Goal: Ask a question: Seek information or help from site administrators or community

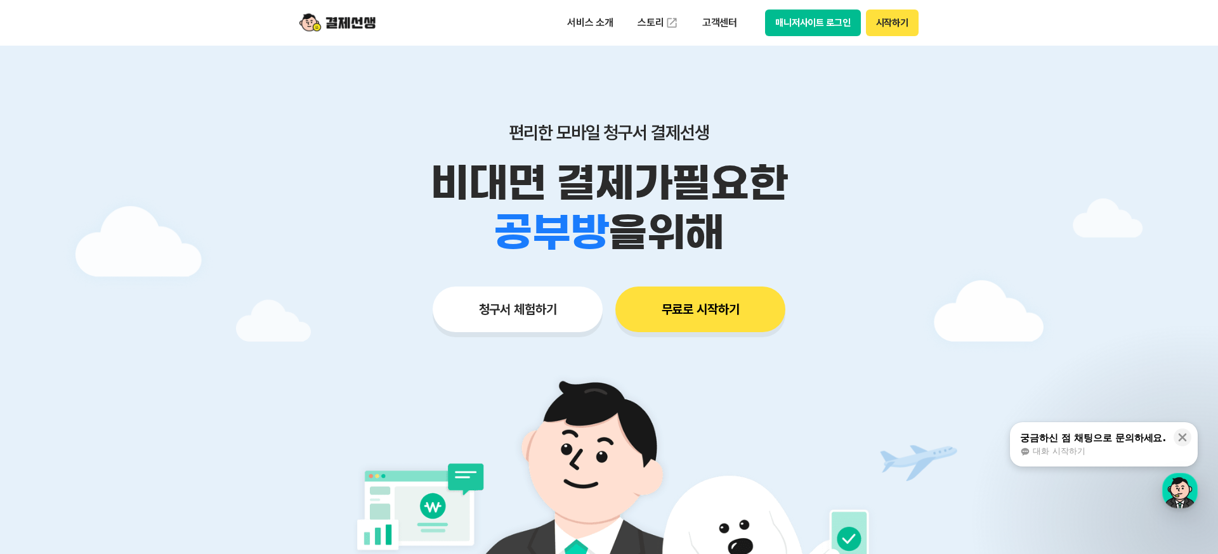
click at [549, 450] on div "대화 시작하기" at bounding box center [1093, 451] width 146 height 11
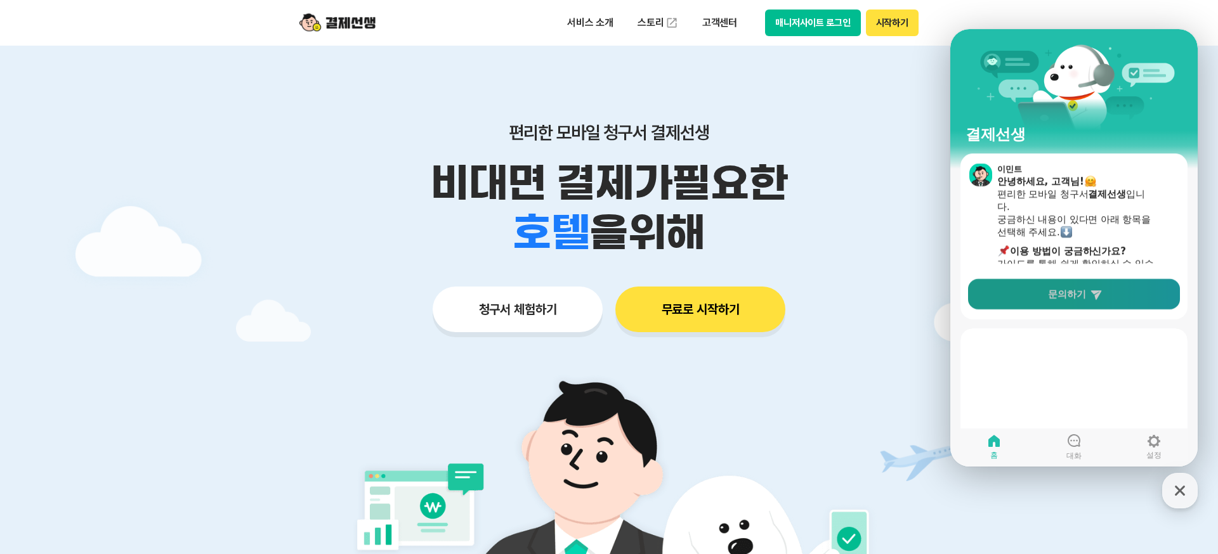
click at [549, 299] on span "문의하기" at bounding box center [1067, 294] width 38 height 13
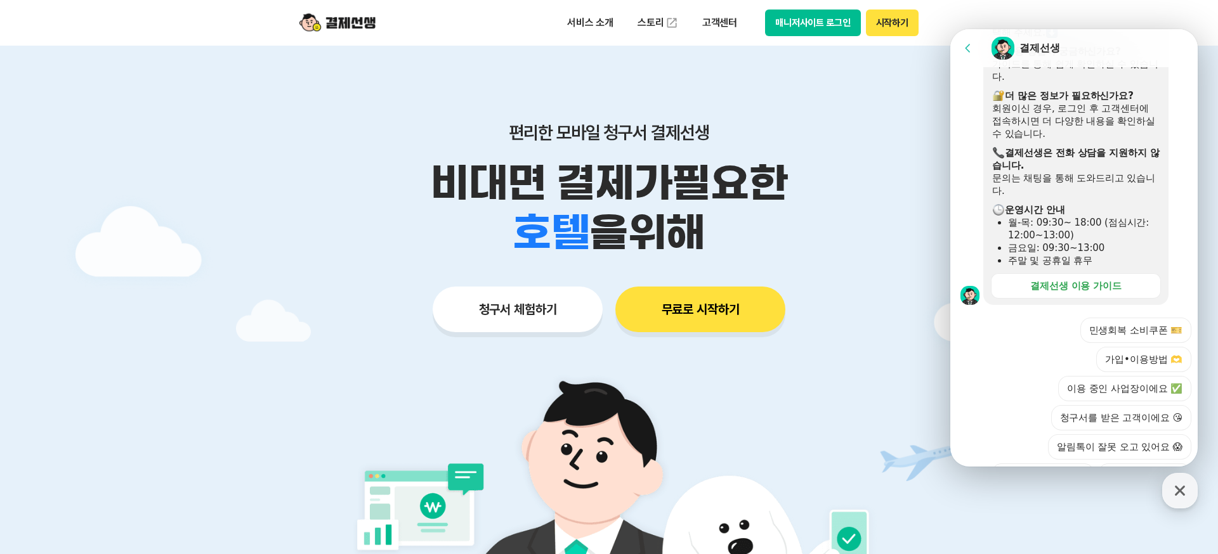
scroll to position [299, 0]
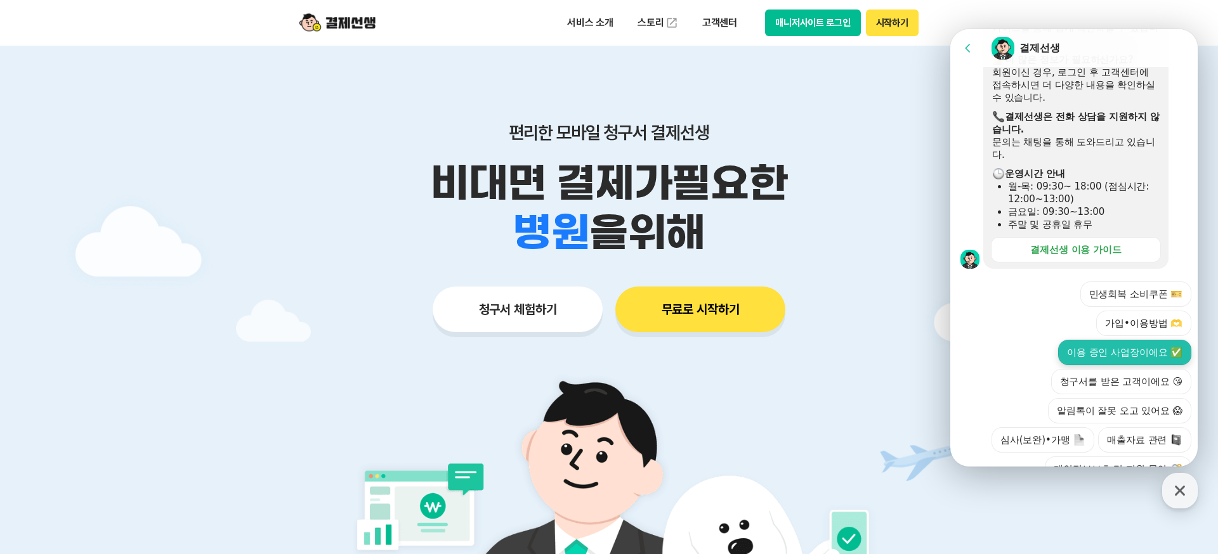
click at [549, 340] on button "이용 중인 사업장이에요 ✅" at bounding box center [1124, 352] width 133 height 25
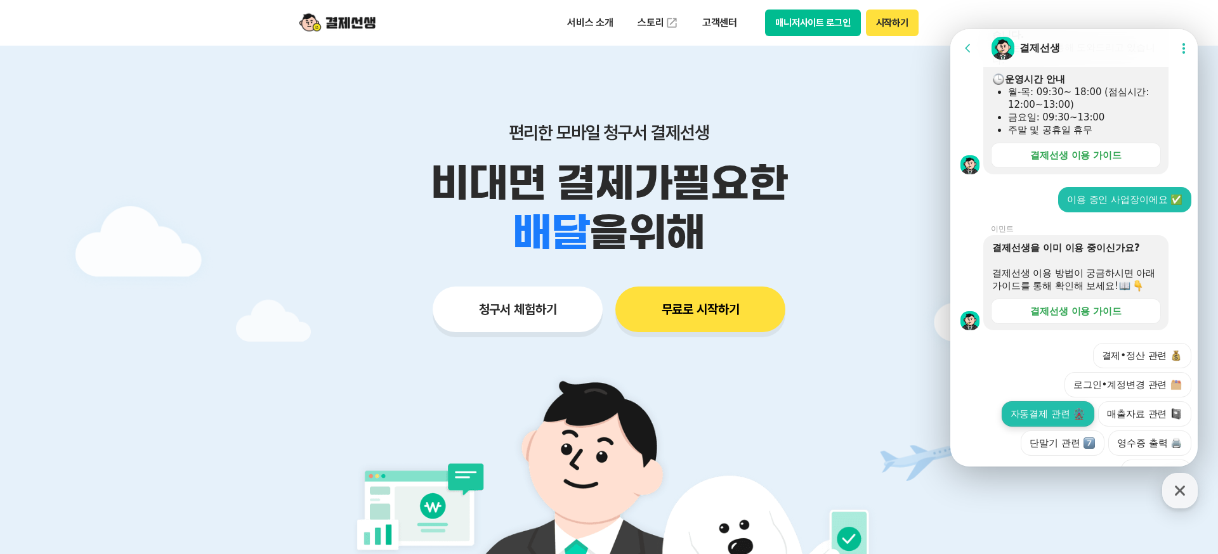
scroll to position [397, 0]
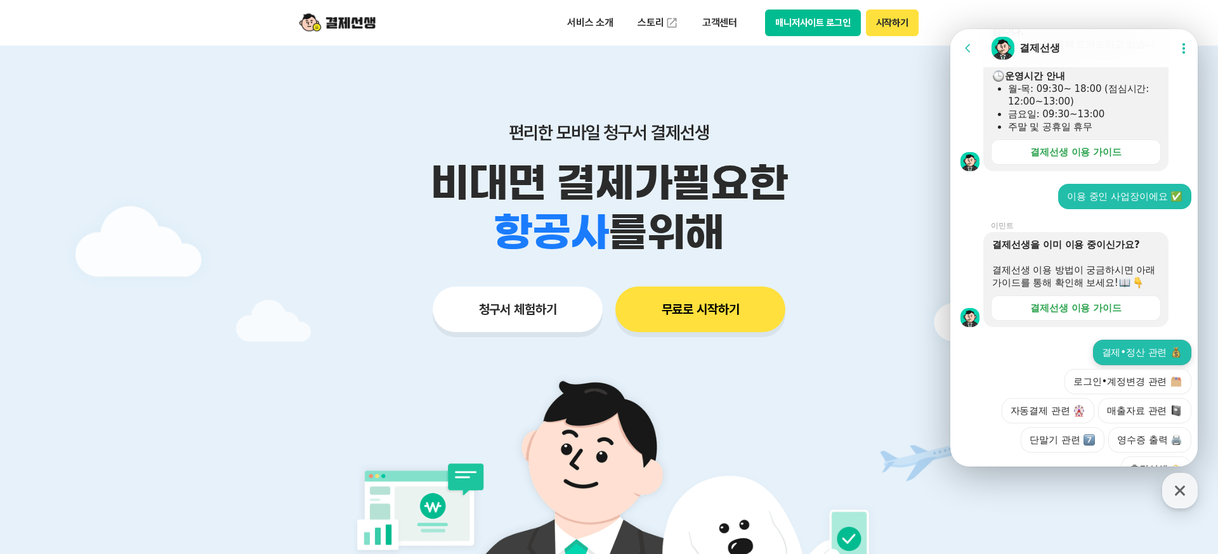
click at [549, 340] on button "결제•정산 관련" at bounding box center [1142, 352] width 99 height 25
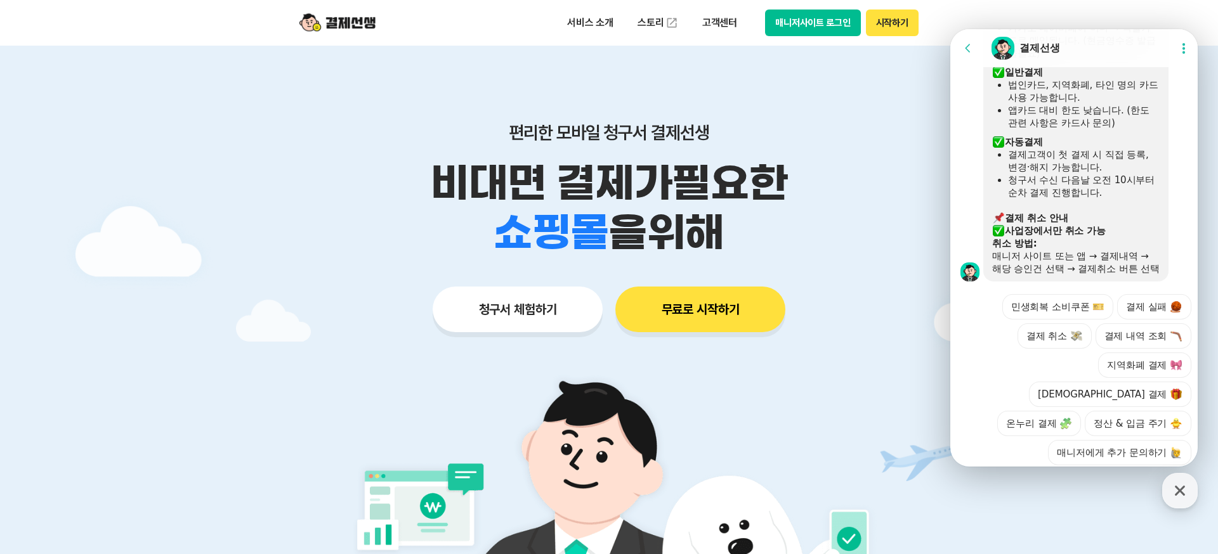
scroll to position [13, 0]
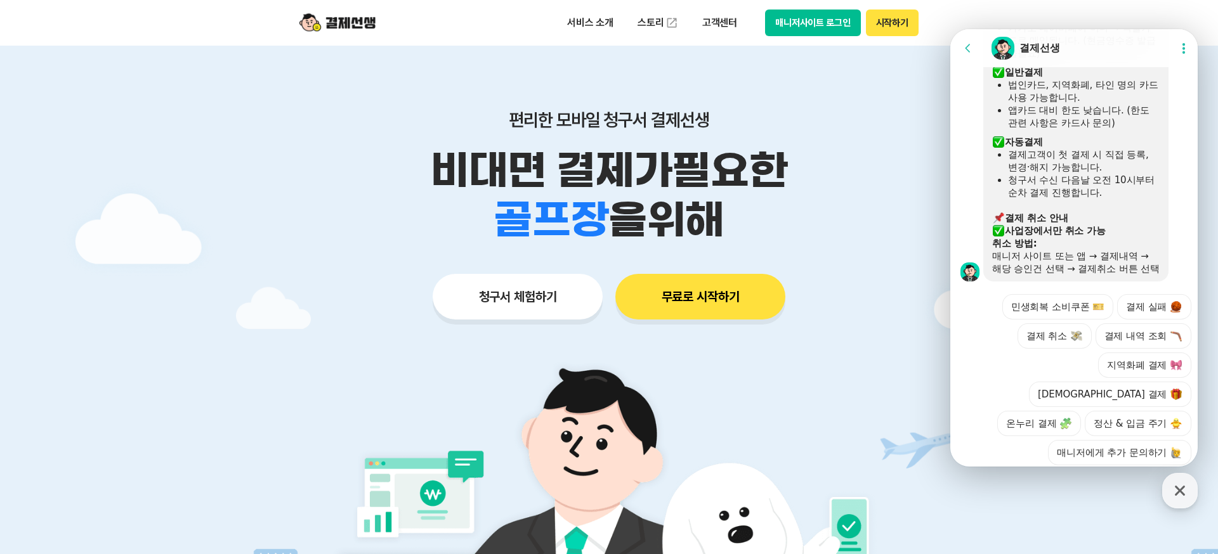
click at [549, 495] on div at bounding box center [1075, 512] width 251 height 34
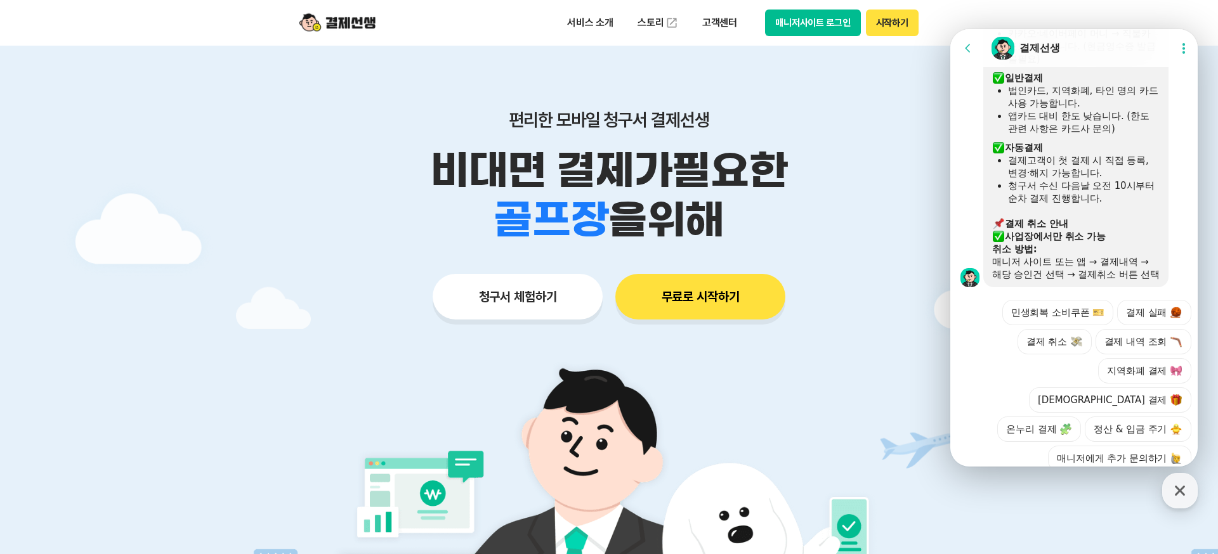
scroll to position [858, 0]
click at [549, 502] on div at bounding box center [1075, 519] width 251 height 34
click at [549, 447] on button "매니저에게 추가 문의하기" at bounding box center [1119, 459] width 143 height 25
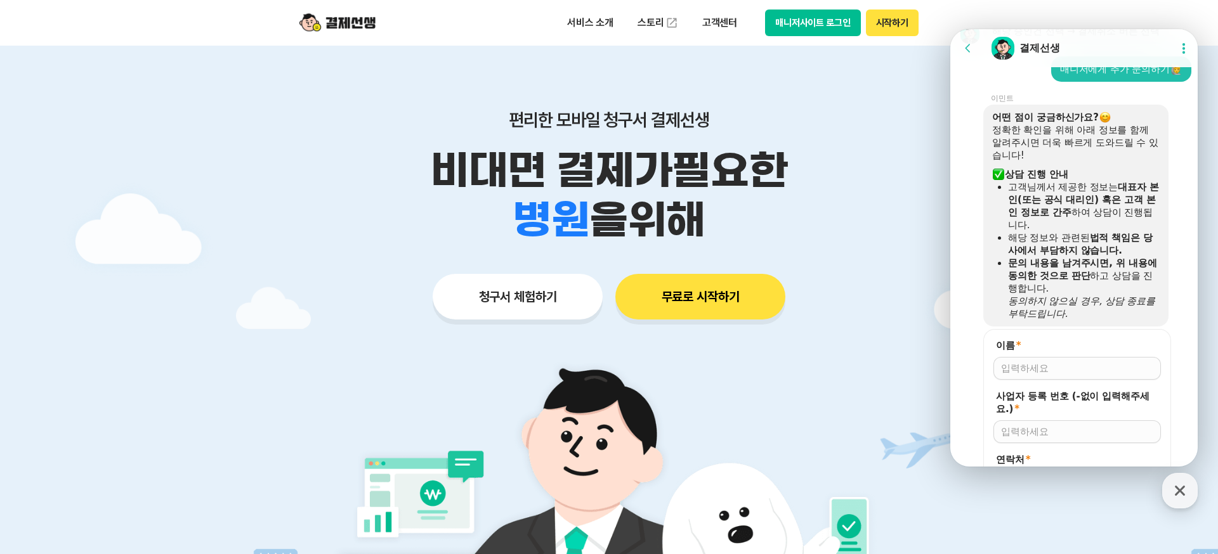
scroll to position [1124, 0]
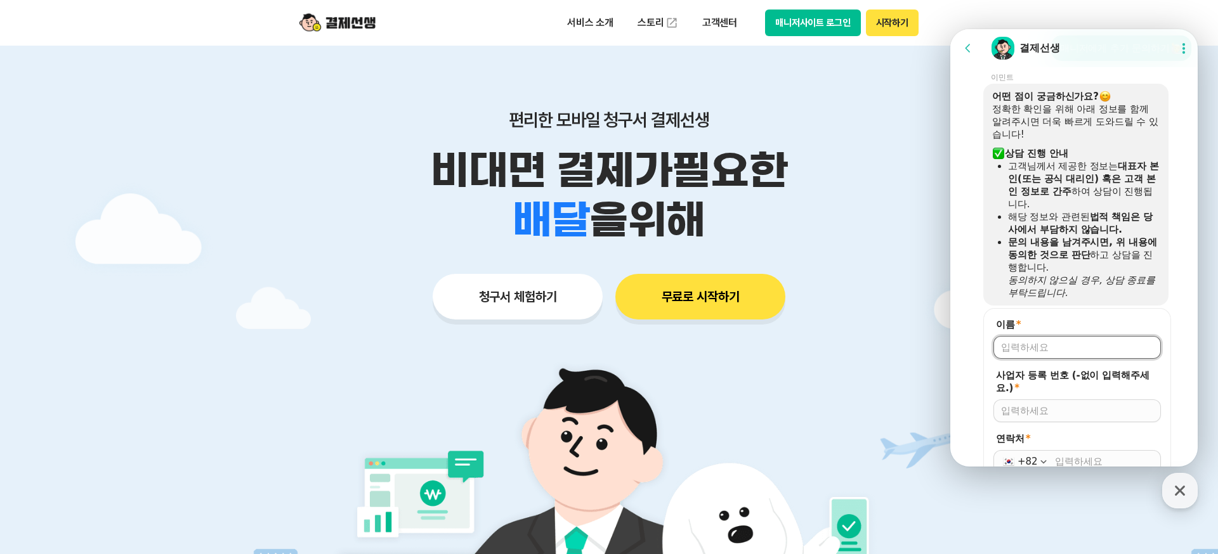
click at [549, 341] on input "이름 *" at bounding box center [1077, 347] width 152 height 13
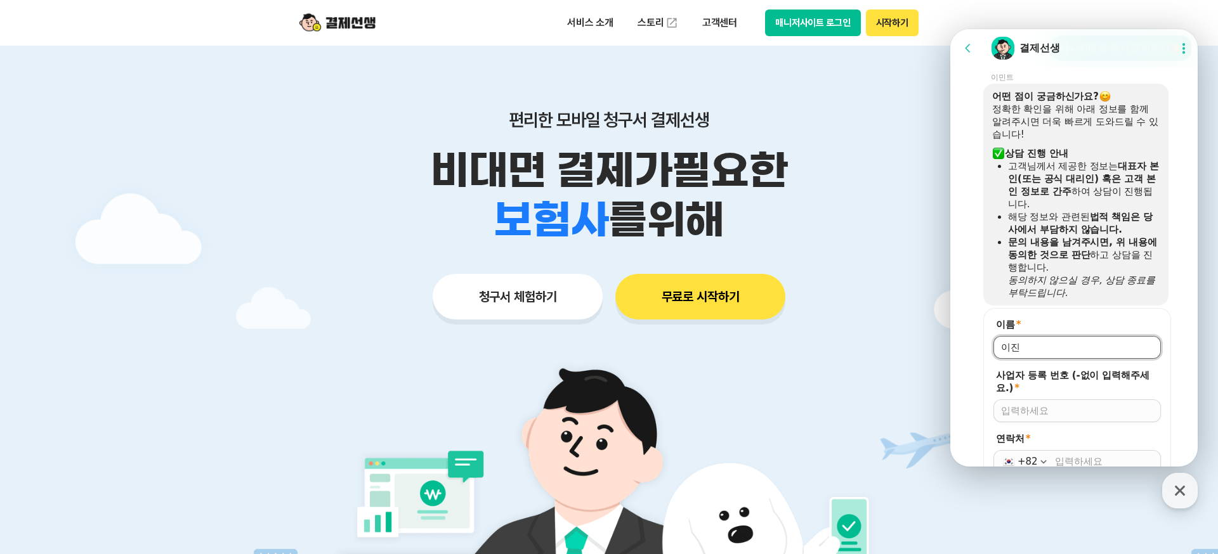
type input "이"
type input "제너디어스"
drag, startPoint x: 1053, startPoint y: 314, endPoint x: 1059, endPoint y: 322, distance: 10.4
click at [549, 400] on div at bounding box center [1077, 411] width 167 height 23
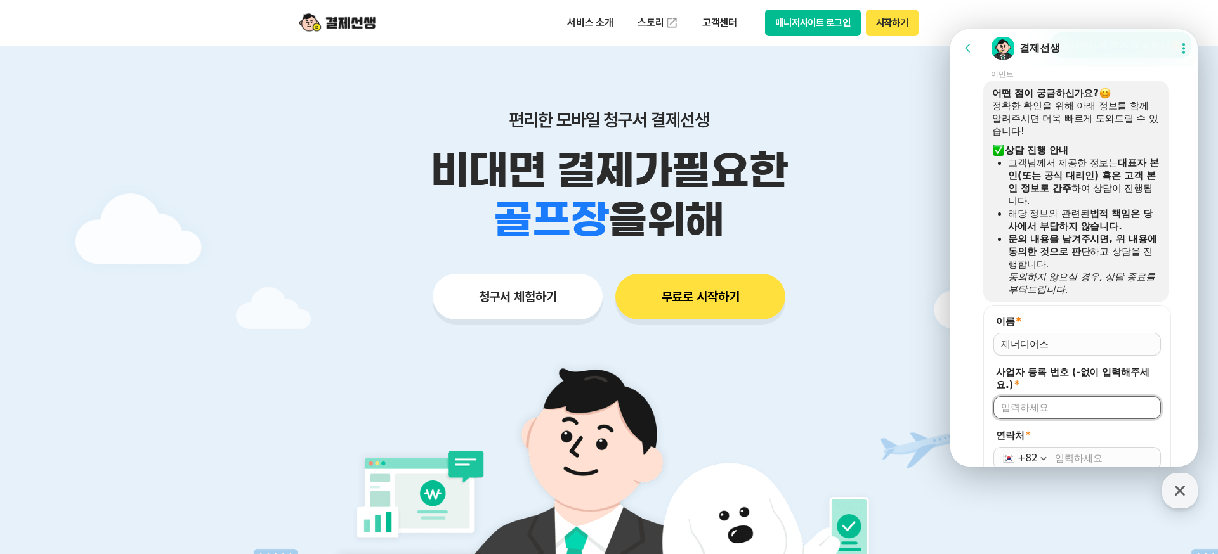
click at [549, 397] on div at bounding box center [1077, 408] width 167 height 23
click at [549, 405] on input "사업자 등록 번호 (-없이 입력해주세요.) *" at bounding box center [1077, 411] width 152 height 13
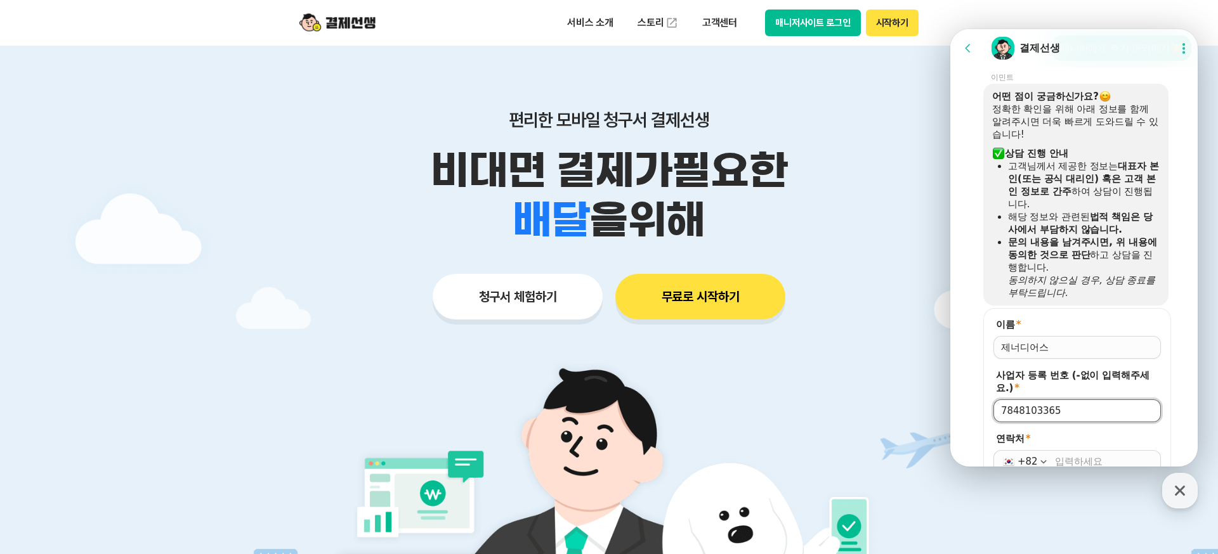
type input "7848103365"
click at [549, 456] on input "연락처 *" at bounding box center [1104, 462] width 98 height 13
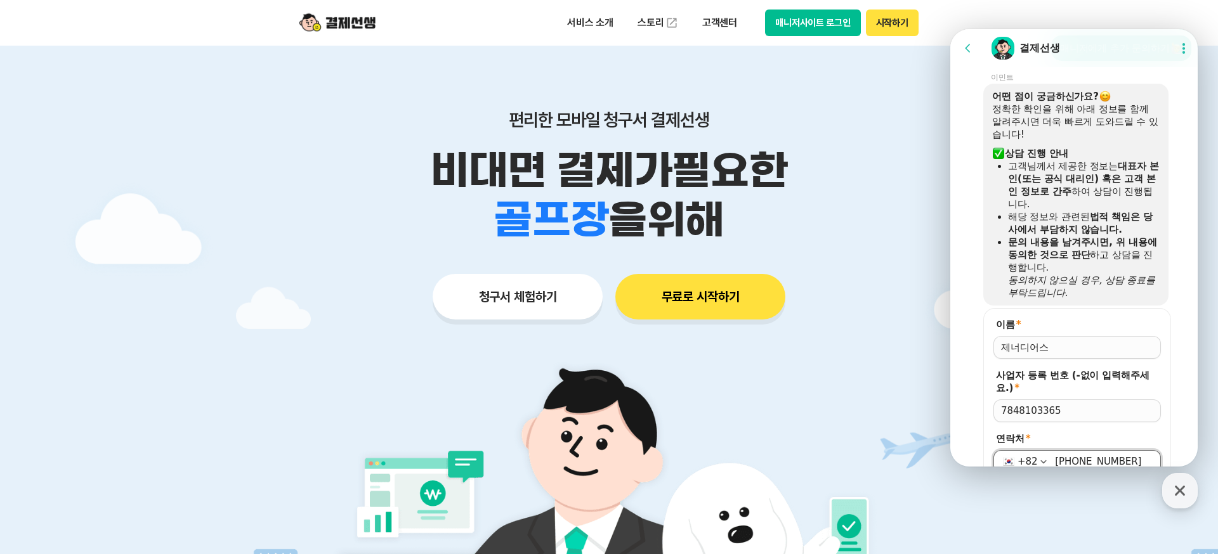
type input "[PHONE_NUMBER]"
click at [549, 483] on button "저장" at bounding box center [1077, 494] width 167 height 23
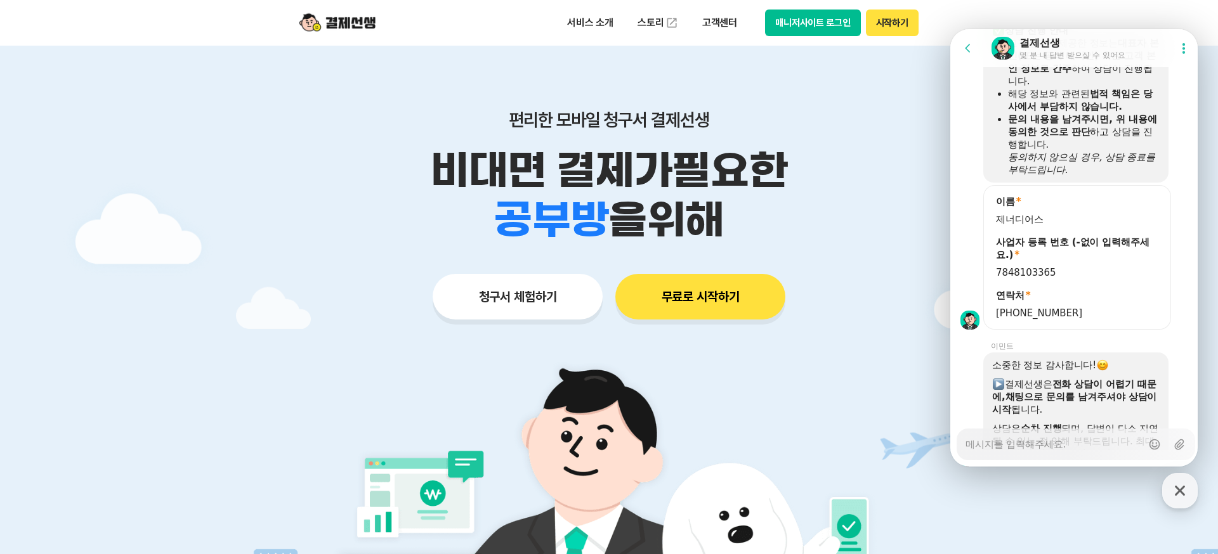
scroll to position [1249, 0]
click at [549, 444] on textarea "Messenger Input Textarea" at bounding box center [1054, 441] width 176 height 22
type textarea "x"
type textarea "ㅂ"
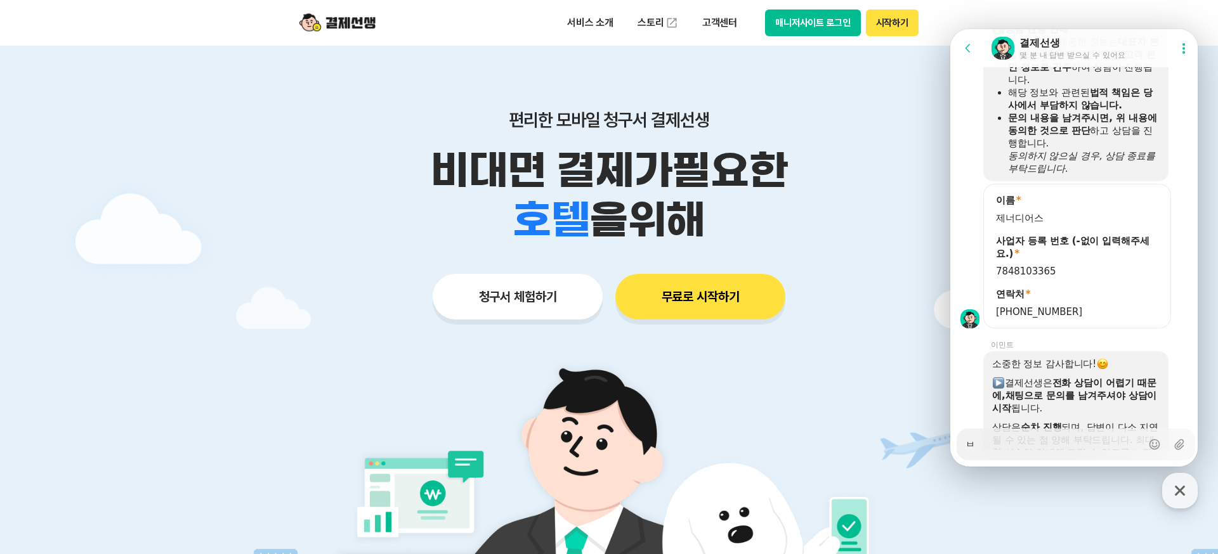
type textarea "x"
type textarea "버"
type textarea "x"
type textarea "법"
type textarea "x"
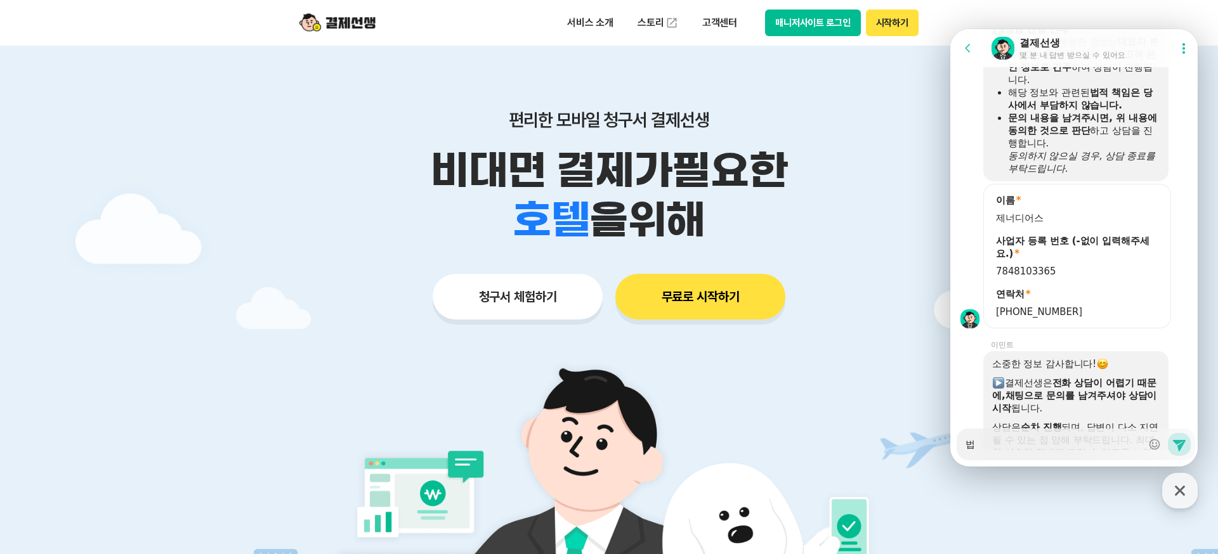
type textarea "법ㅇ"
type textarea "x"
type textarea "법이"
type textarea "x"
type textarea "법인"
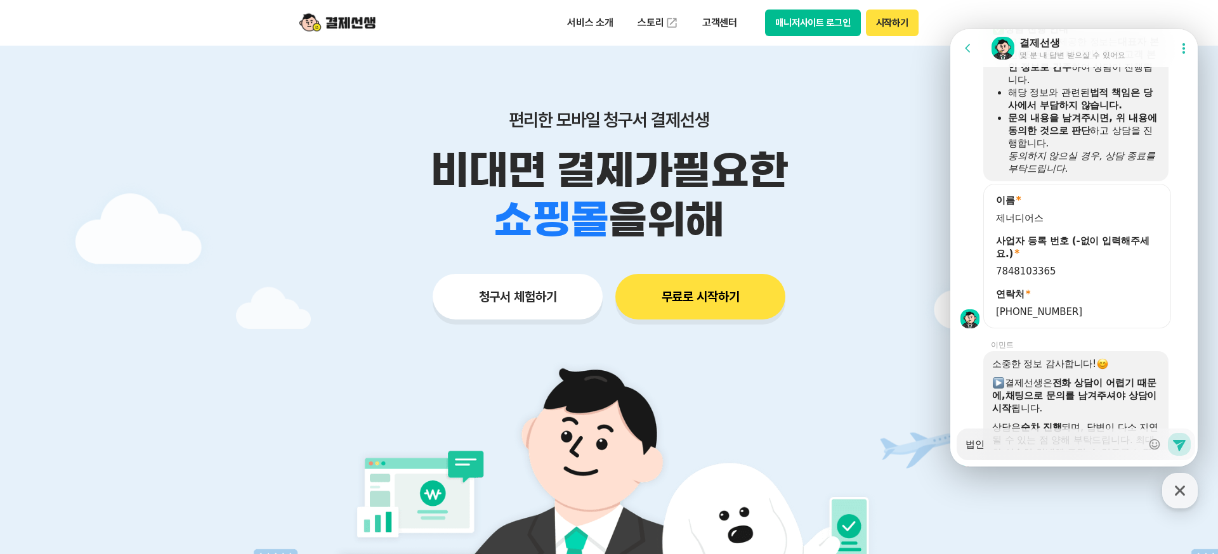
type textarea "x"
type textarea "법인ㅋ"
type textarea "x"
type textarea "법인카"
type textarea "x"
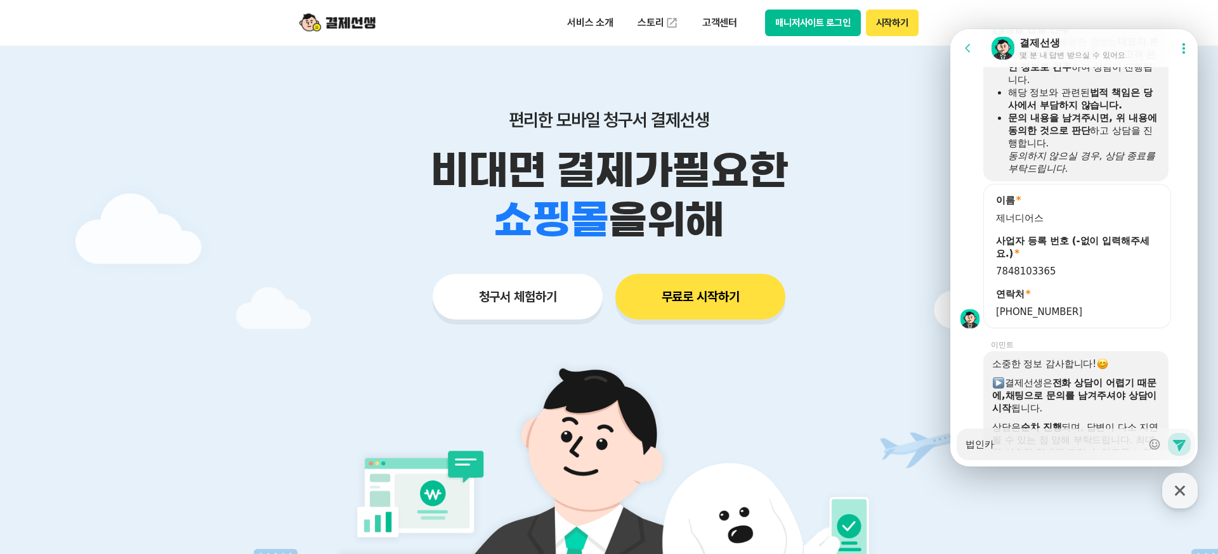
type textarea "법인칻"
type textarea "x"
type textarea "법인카드"
type textarea "x"
type textarea "법인카드"
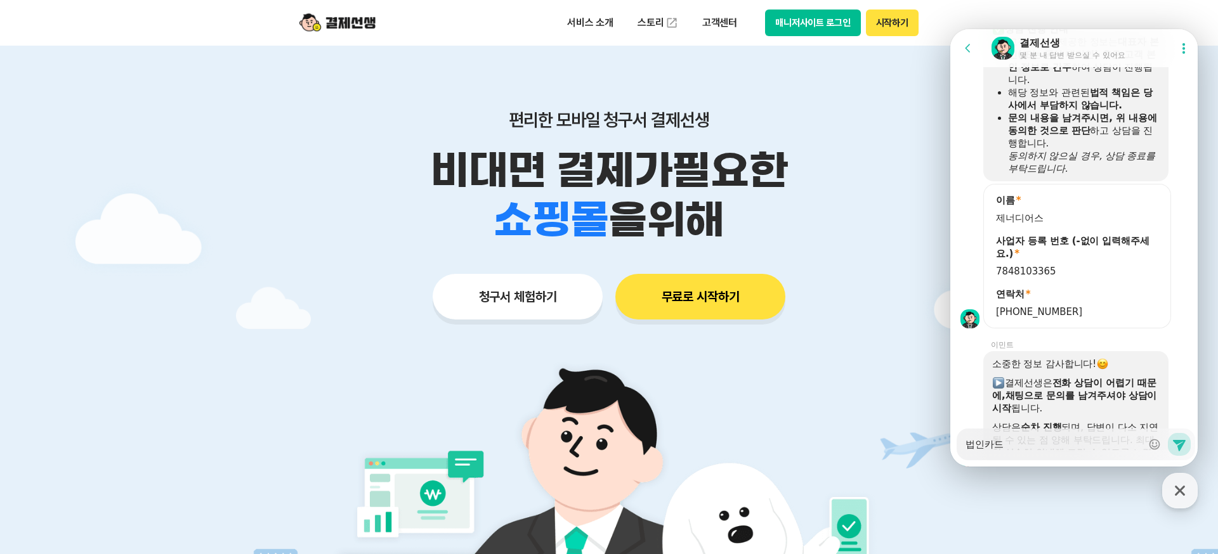
type textarea "x"
type textarea "법인카드 ㄱ"
type textarea "x"
type textarea "법인카드 겨"
type textarea "x"
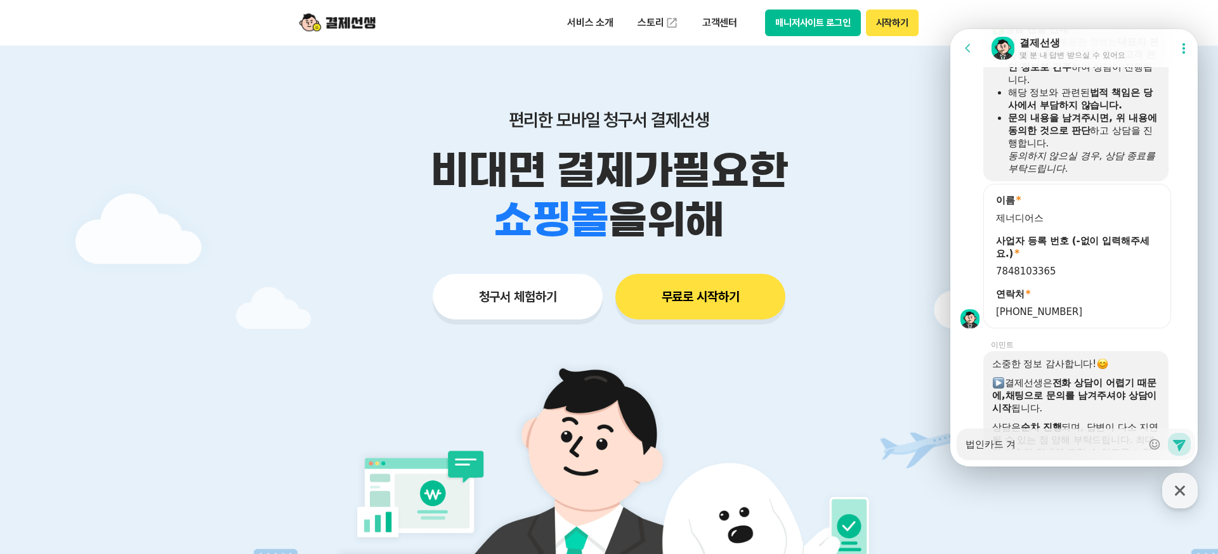
type textarea "법인카드 결"
type textarea "x"
type textarea "법인카드 결제"
type textarea "x"
type textarea "법인카드 결제"
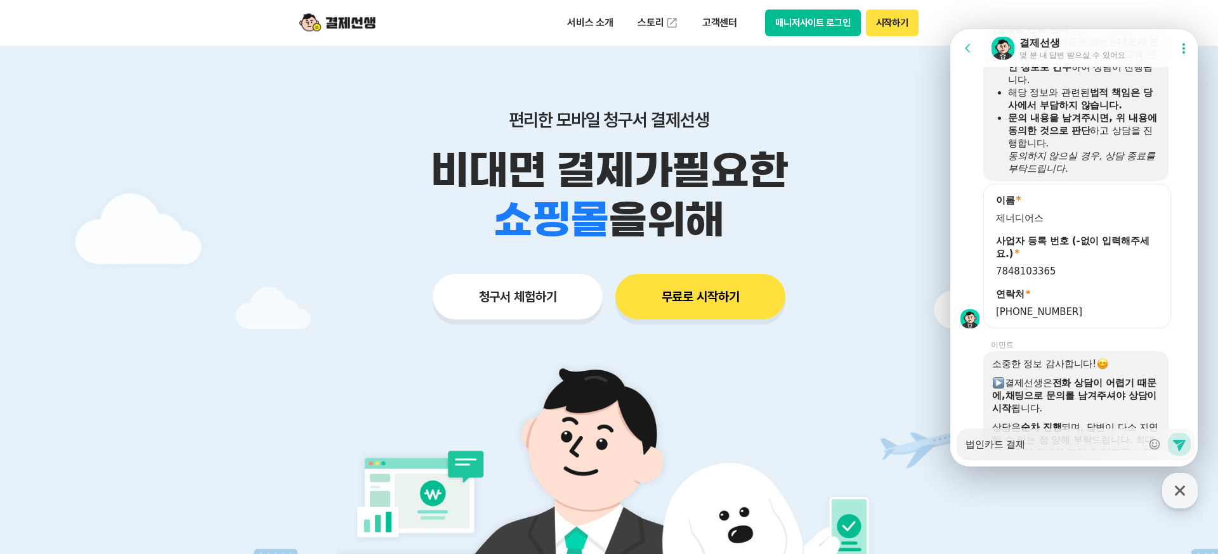
type textarea "x"
type textarea "법인카드 결제 ㄱ"
type textarea "x"
type textarea "법인카드 결제 가"
type textarea "x"
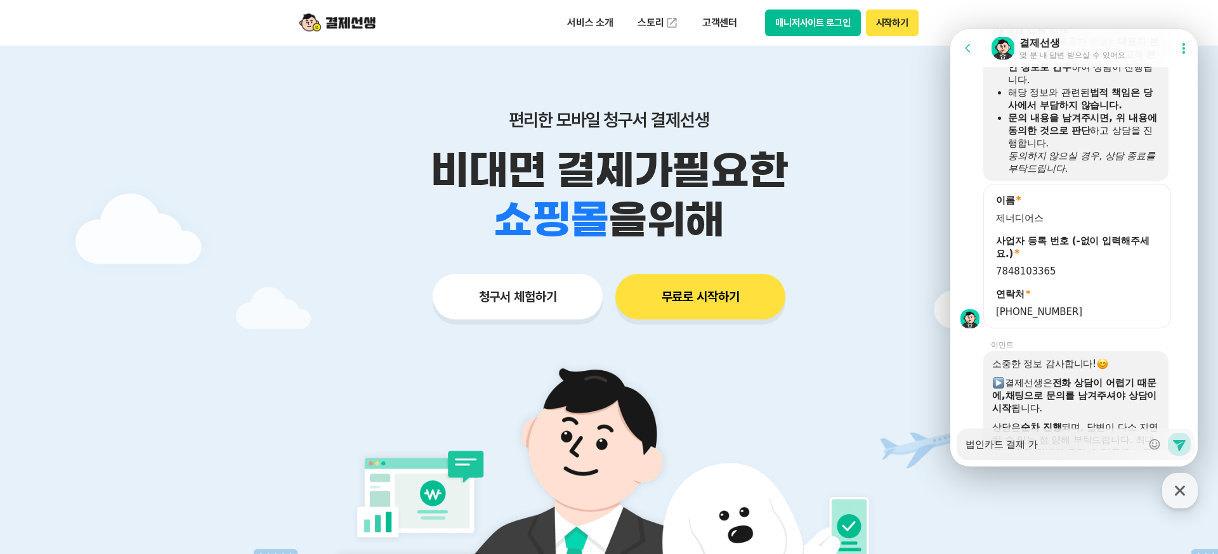
type textarea "법인카드 결제 간"
type textarea "x"
type textarea "법인카드 결제 가능"
type textarea "x"
type textarea "법인카드 결제 가능ㅎ"
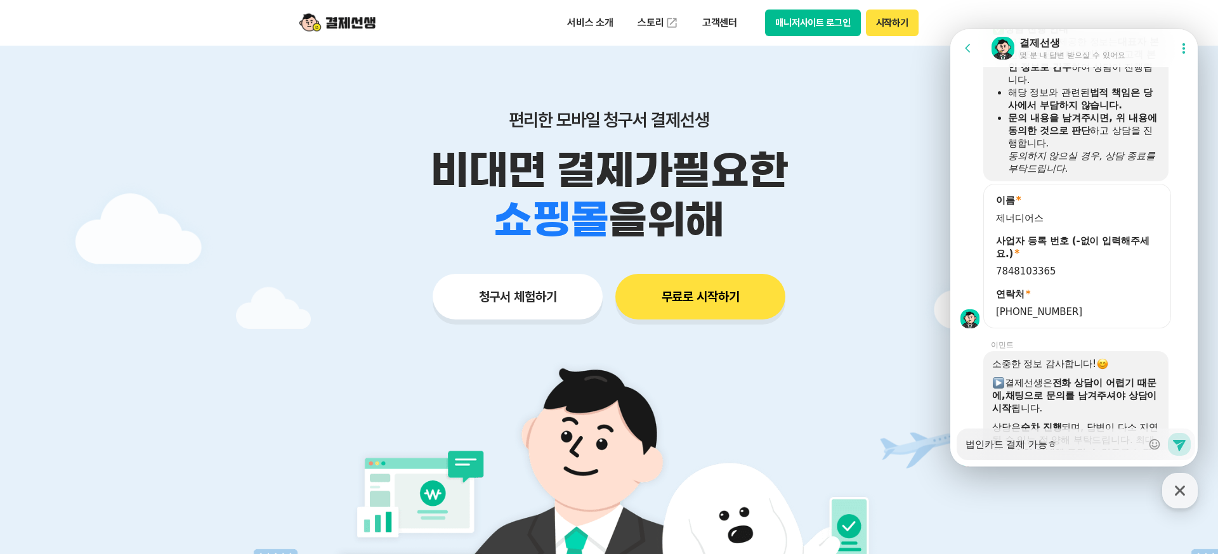
type textarea "x"
type textarea "법인카드 결제 가능하"
type textarea "x"
type textarea "법인카드 결제 가능한"
type textarea "x"
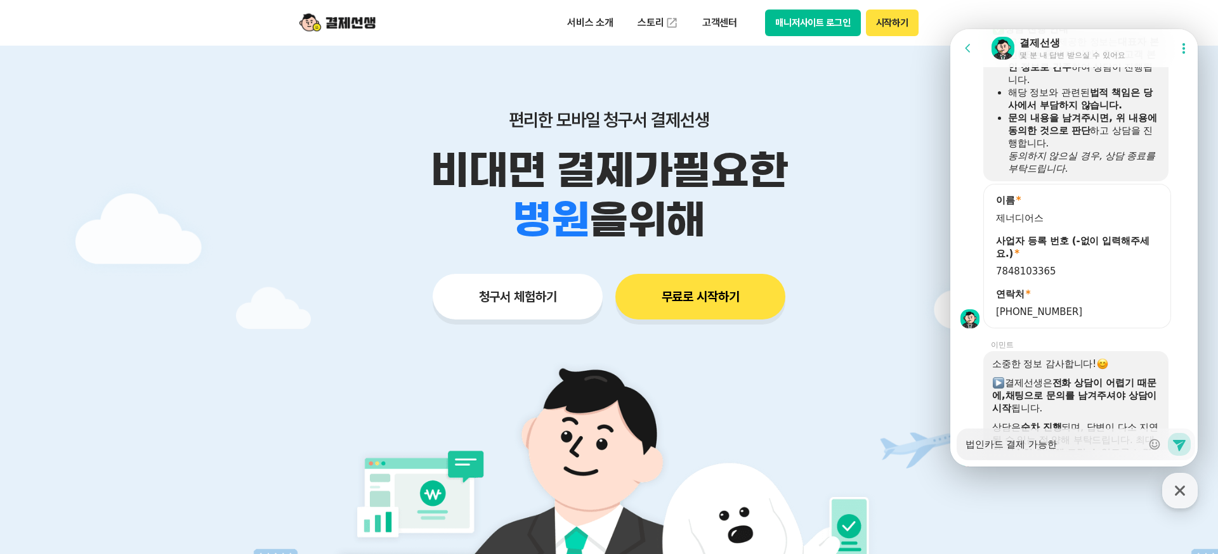
type textarea "법인카드 결제 가능핝"
type textarea "x"
type textarea "법인카드 결제 가능한지"
type textarea "x"
type textarea "법인카드 결제 가능한지"
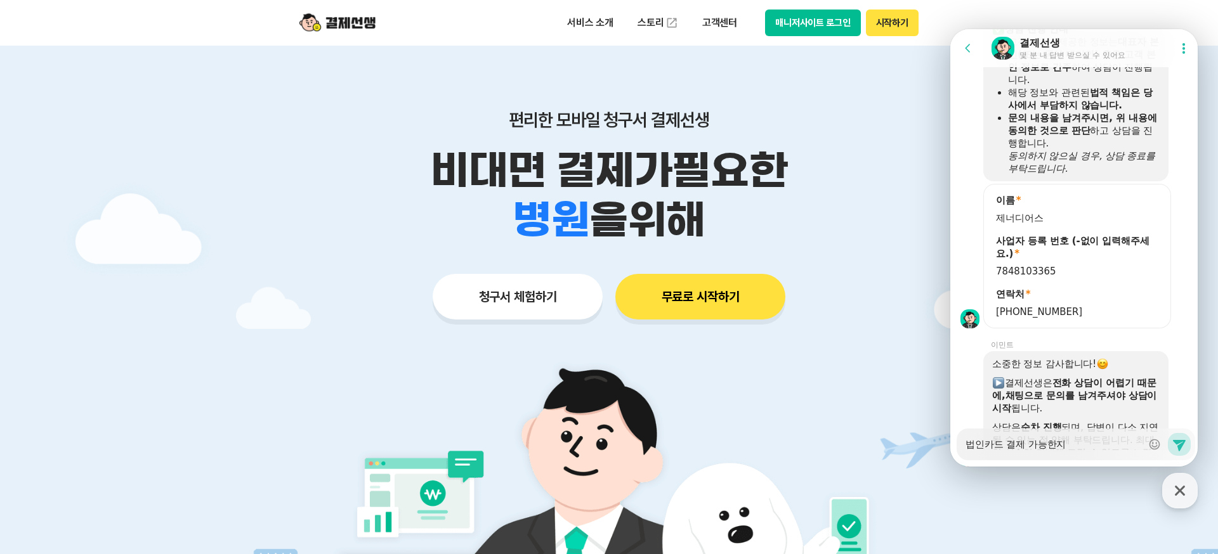
type textarea "x"
type textarea "법인카드 결제 가능한지 ㅁ"
type textarea "x"
type textarea "법인카드 결제 가능한지 무"
type textarea "x"
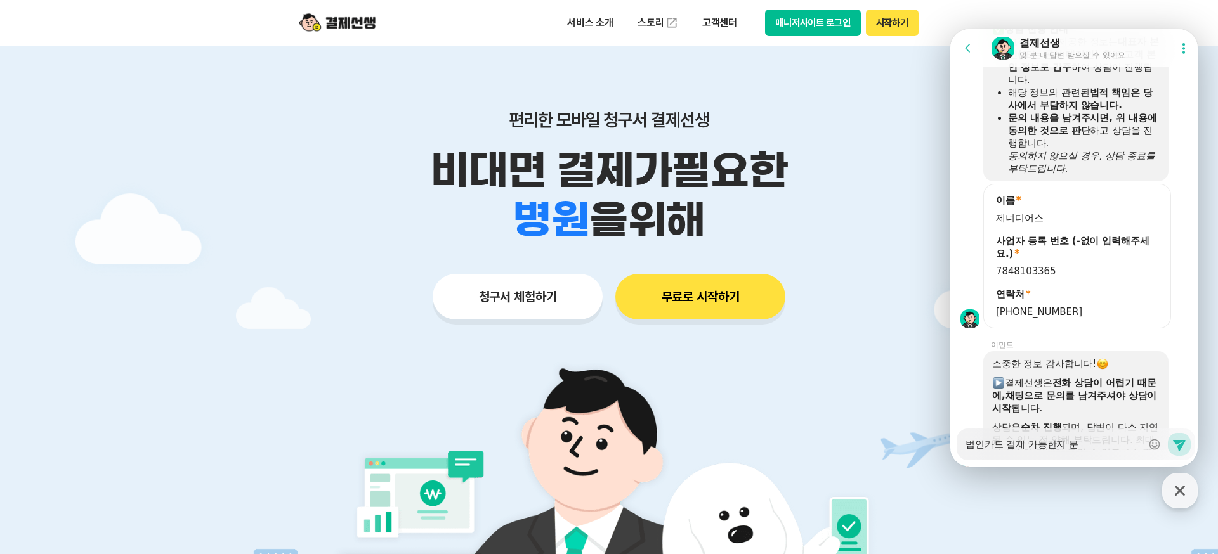
type textarea "법인카드 결제 가능한지 문ㅇ"
type textarea "x"
type textarea "법인카드 결제 가능한지 문으"
type textarea "x"
type textarea "법인카드 결제 가능한지 문의"
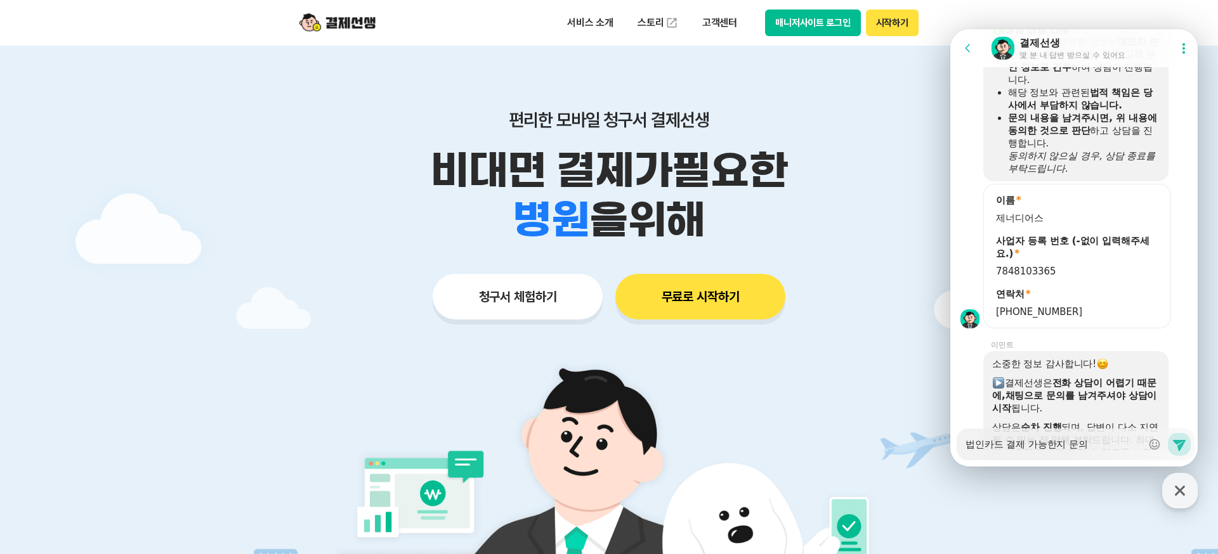
type textarea "x"
type textarea "법인카드 결제 가능한지 문읟"
type textarea "x"
type textarea "법인카드 결제 가능한지 문의드"
type textarea "x"
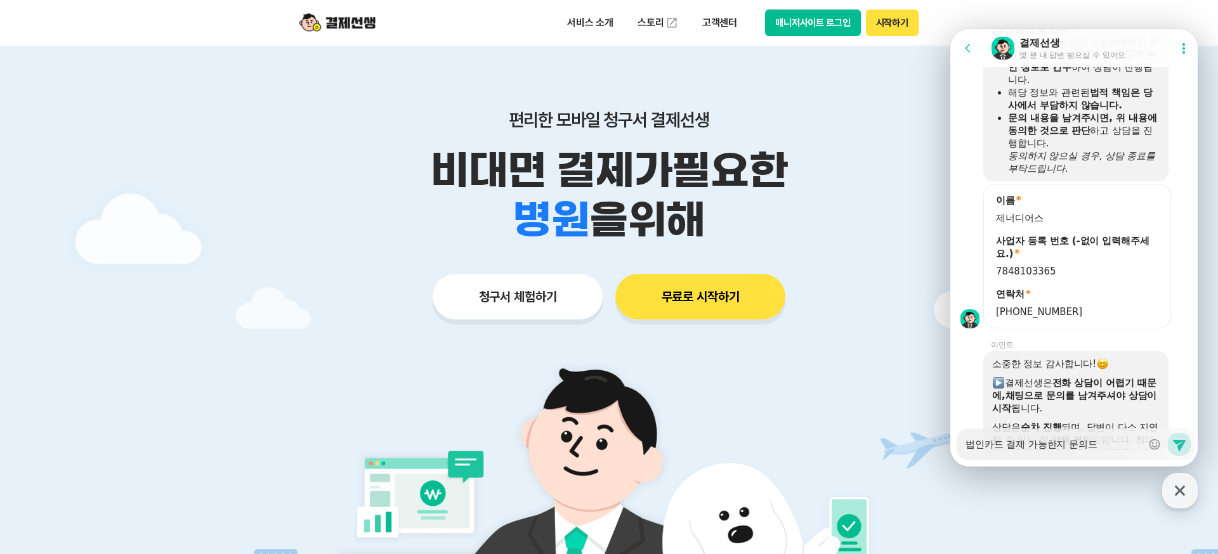
type textarea "법인카드 결제 가능한지 문의들"
type textarea "x"
type textarea "법인카드 결제 가능한지 문의드립"
type textarea "x"
type textarea "법인카드 결제 가능한지 문의드립ㄴ"
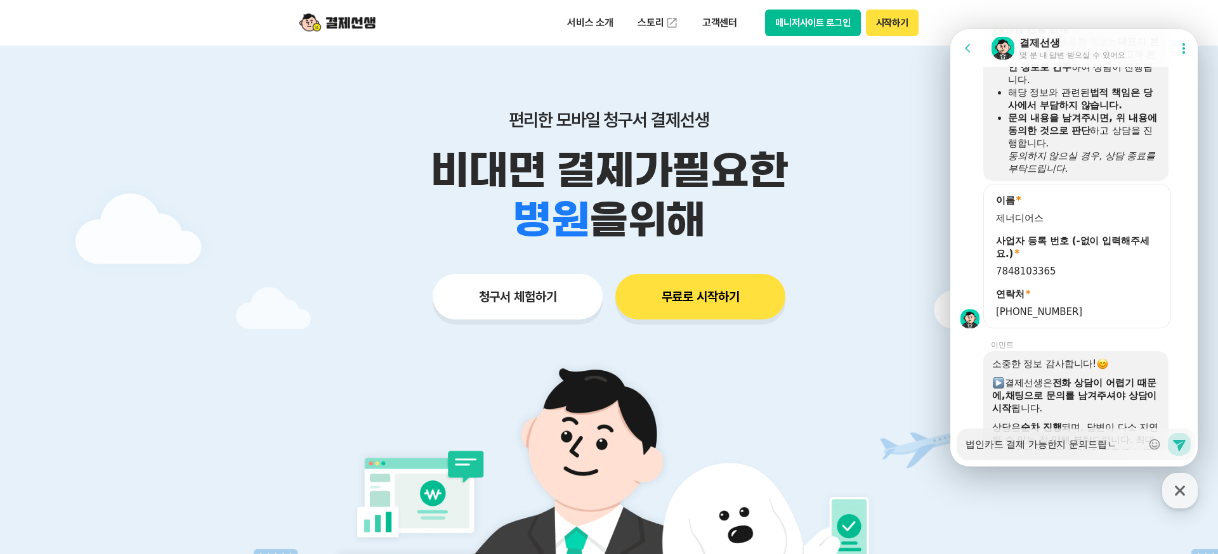
type textarea "x"
type textarea "법인카드 결제 가능한지 문의드립니"
type textarea "x"
type textarea "법인카드 결제 가능한지 문의드립닏"
type textarea "x"
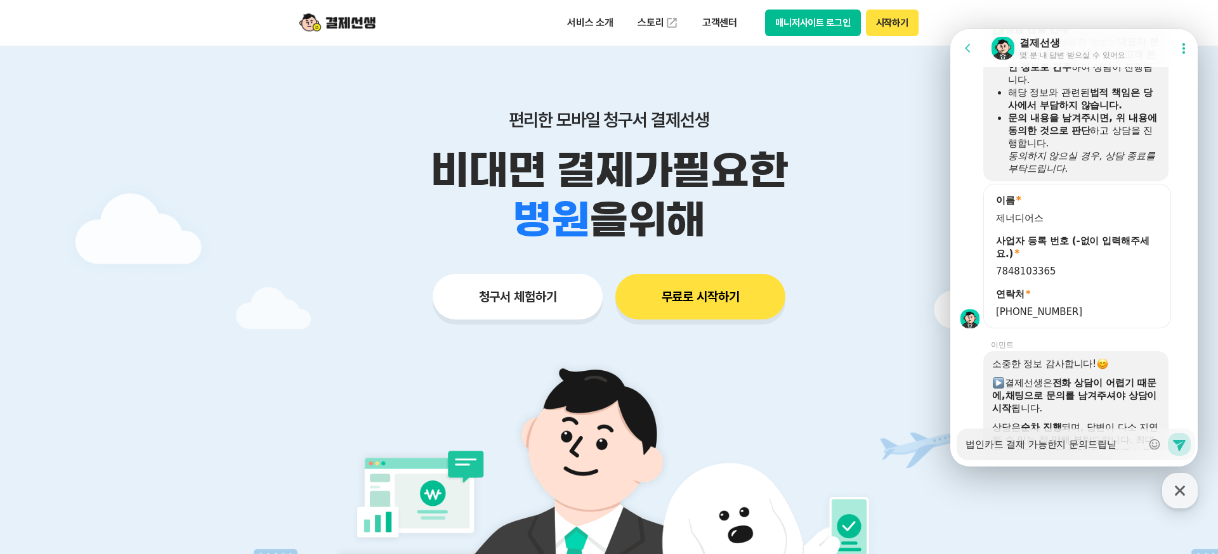
type textarea "법인카드 결제 가능한지 문의드립니다"
type textarea "x"
type textarea "법인카드 결제 가능한지 문의드립니다"
type textarea "x"
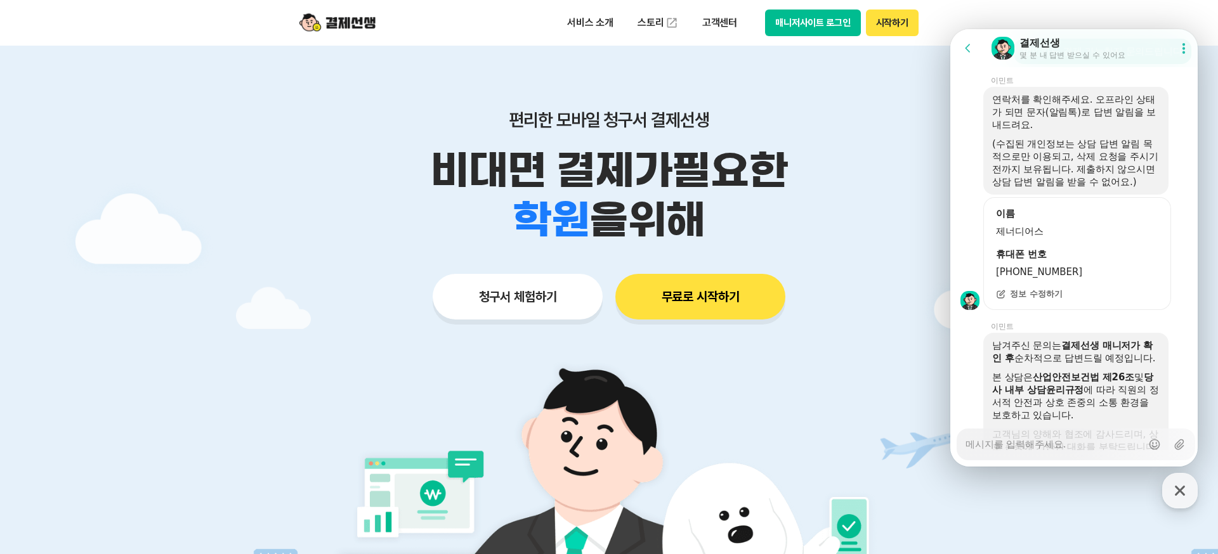
scroll to position [1702, 0]
type textarea "x"
type textarea "ㄴ"
type textarea "x"
type textarea "네"
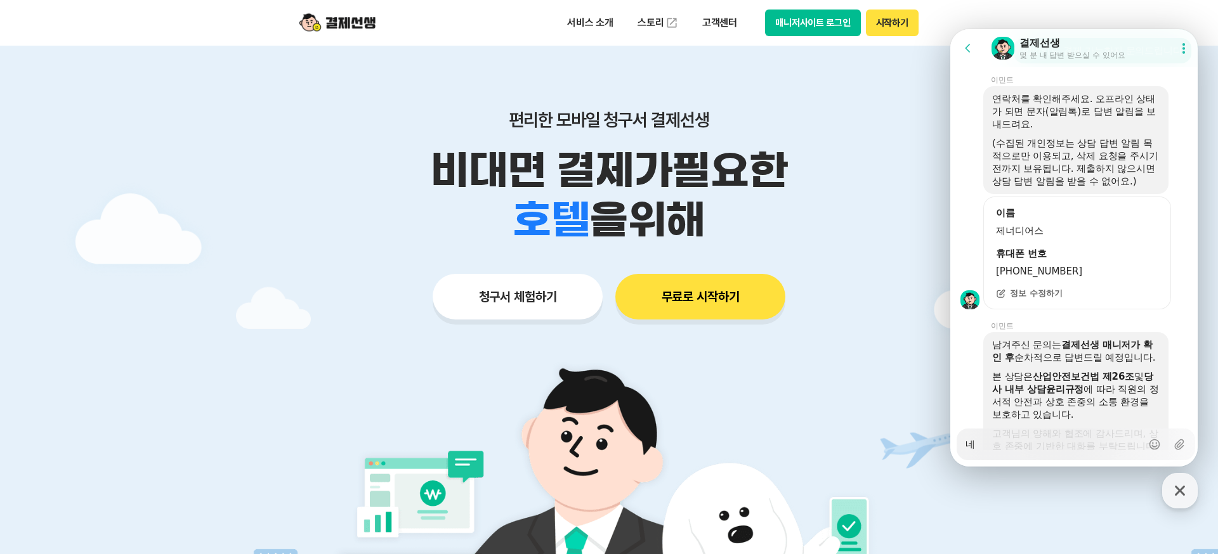
type textarea "x"
type textarea "네"
type textarea "x"
type textarea "네"
type textarea "x"
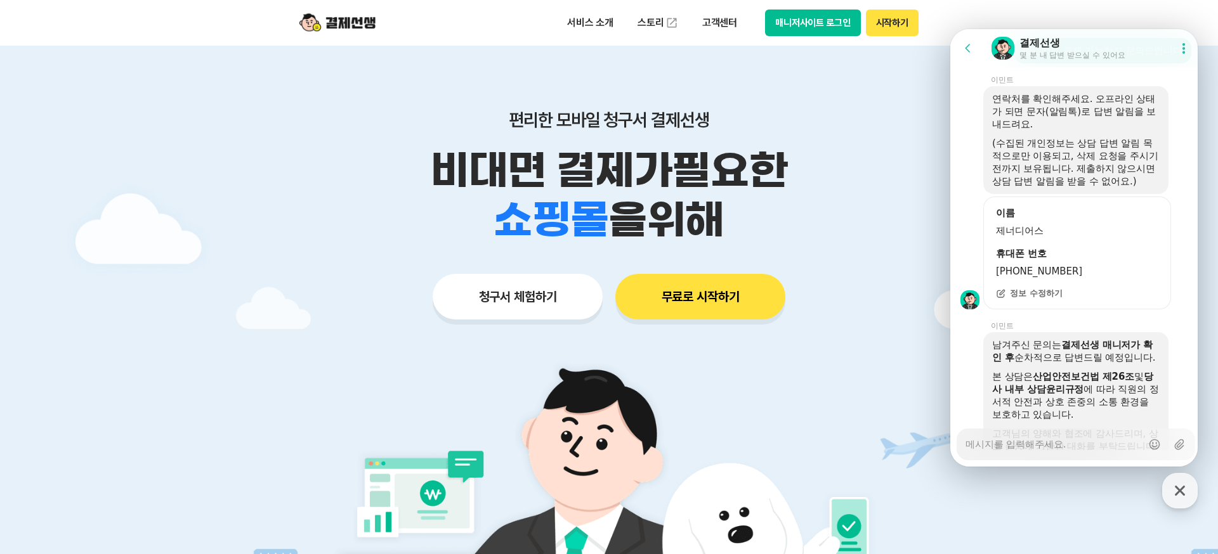
type textarea "x"
type textarea "ㄴ"
type textarea "x"
type textarea "네"
type textarea "x"
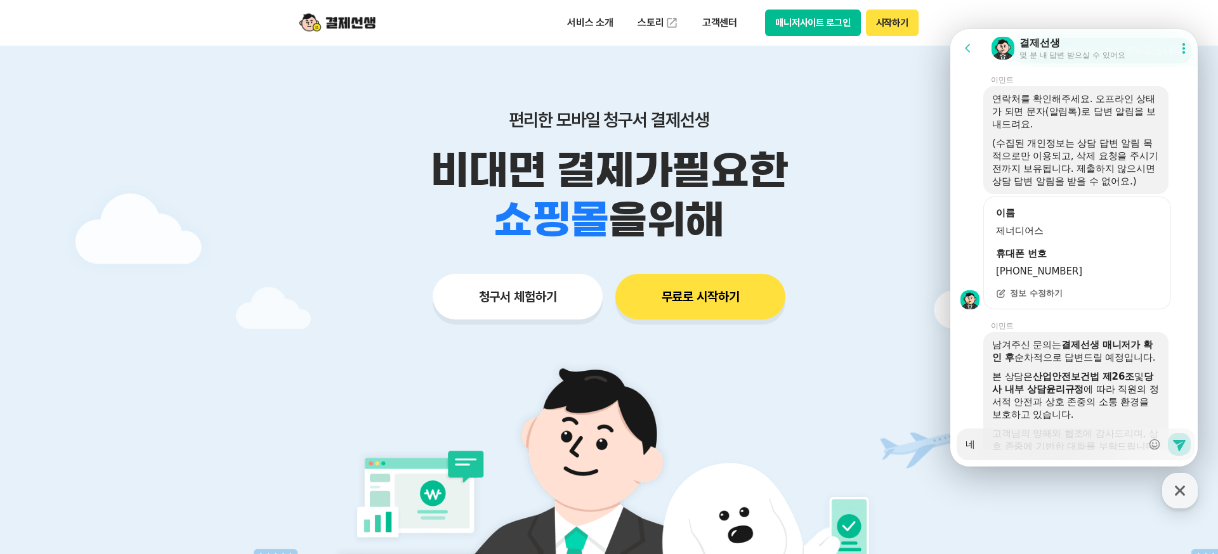
type textarea "네,"
type textarea "x"
type textarea "네,"
type textarea "x"
type textarea "네, ㅈ"
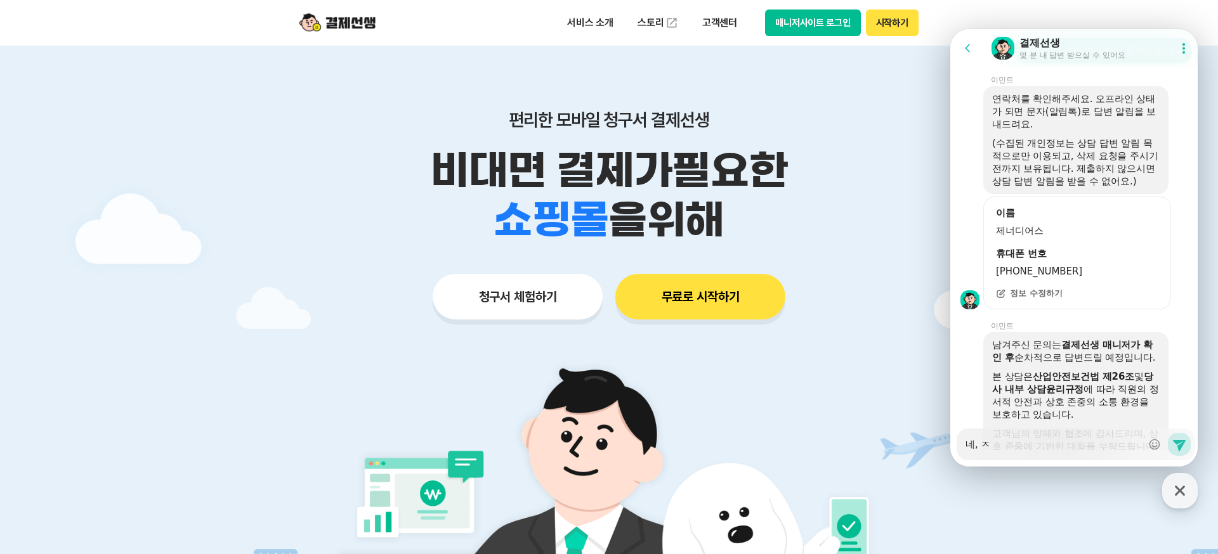
type textarea "x"
type textarea "네, 자"
type textarea "x"
type textarea "네, 잘"
type textarea "x"
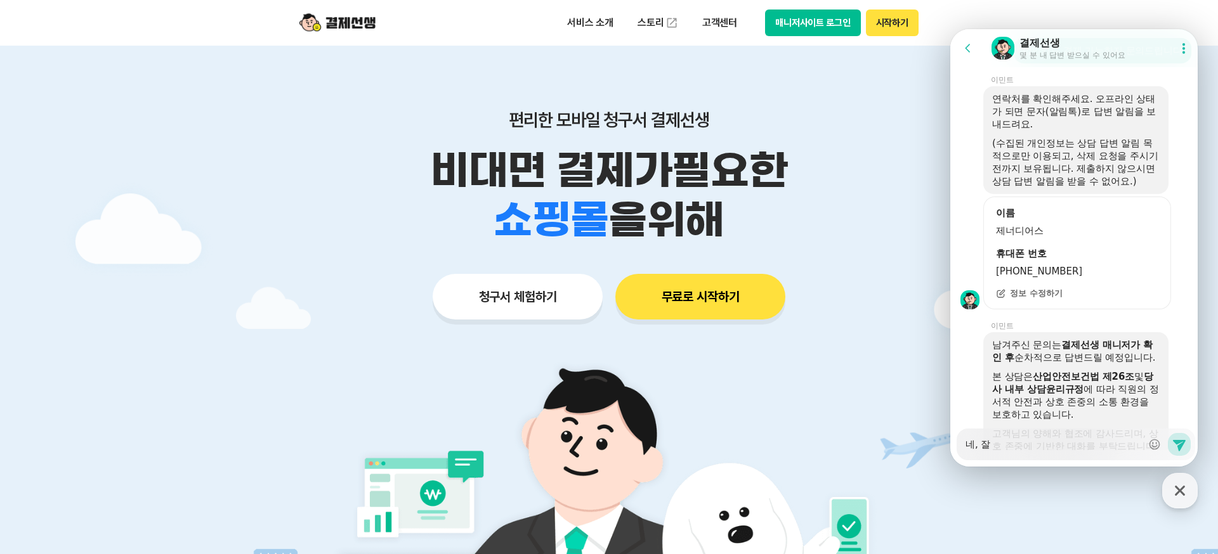
type textarea "네, 자"
type textarea "x"
type textarea "네, ㅈ"
type textarea "x"
type textarea "네,"
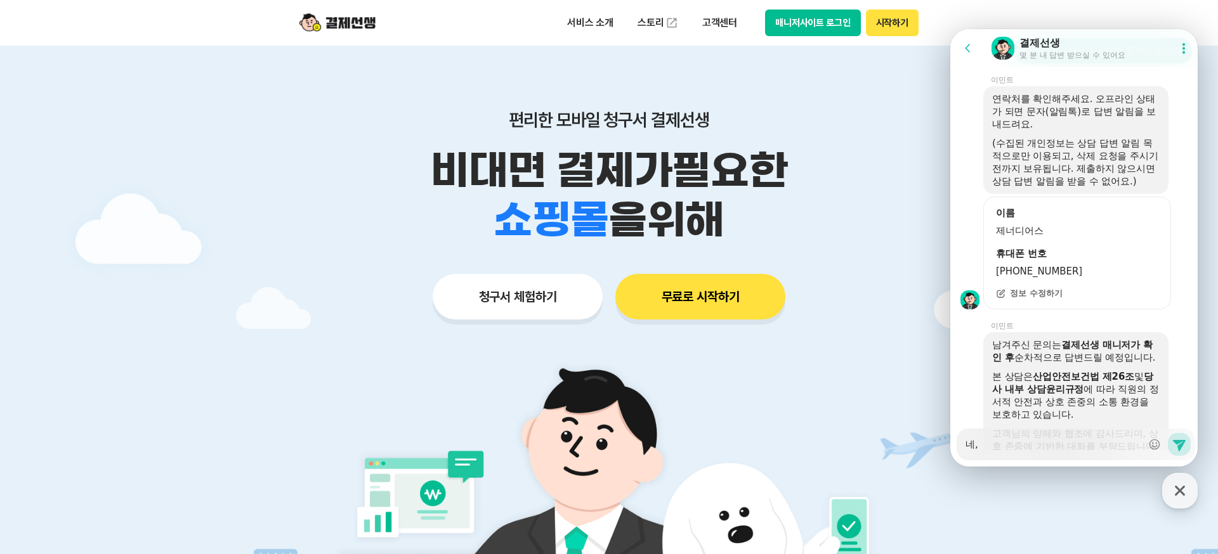
type textarea "x"
type textarea "네,"
type textarea "x"
type textarea "네"
type textarea "x"
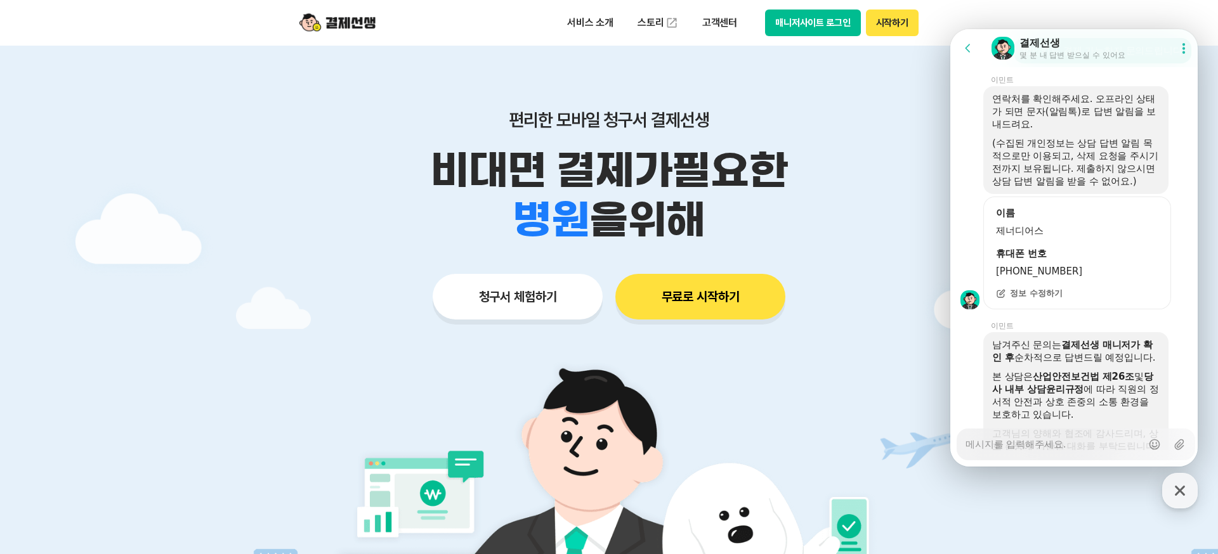
type textarea "x"
type textarea "ㄴ"
type textarea "x"
type textarea "네"
type textarea "x"
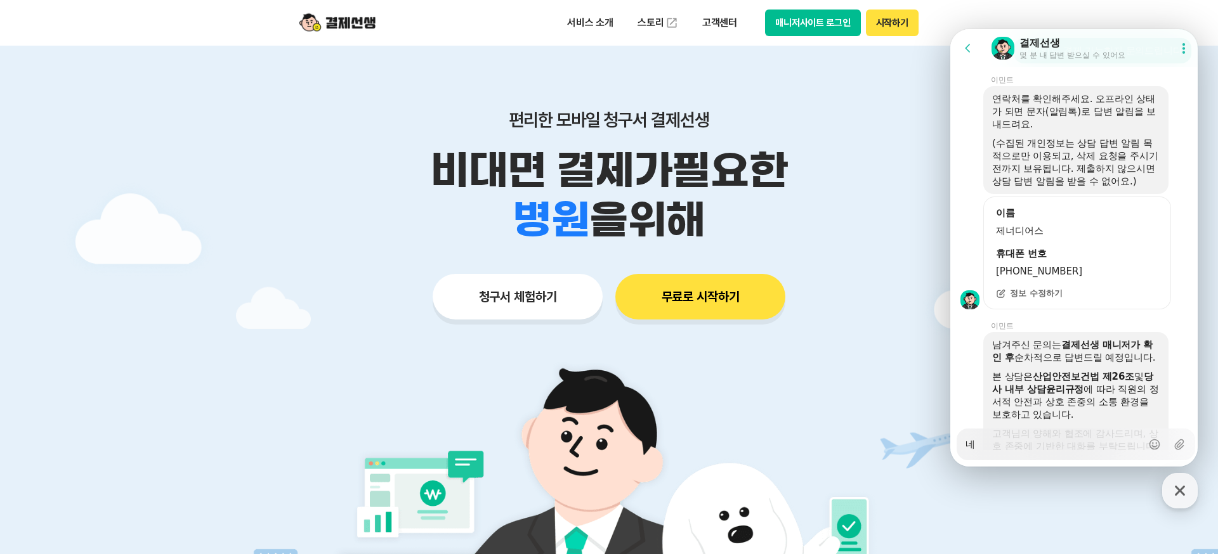
type textarea "넹"
type textarea "x"
type textarea "네에"
type textarea "x"
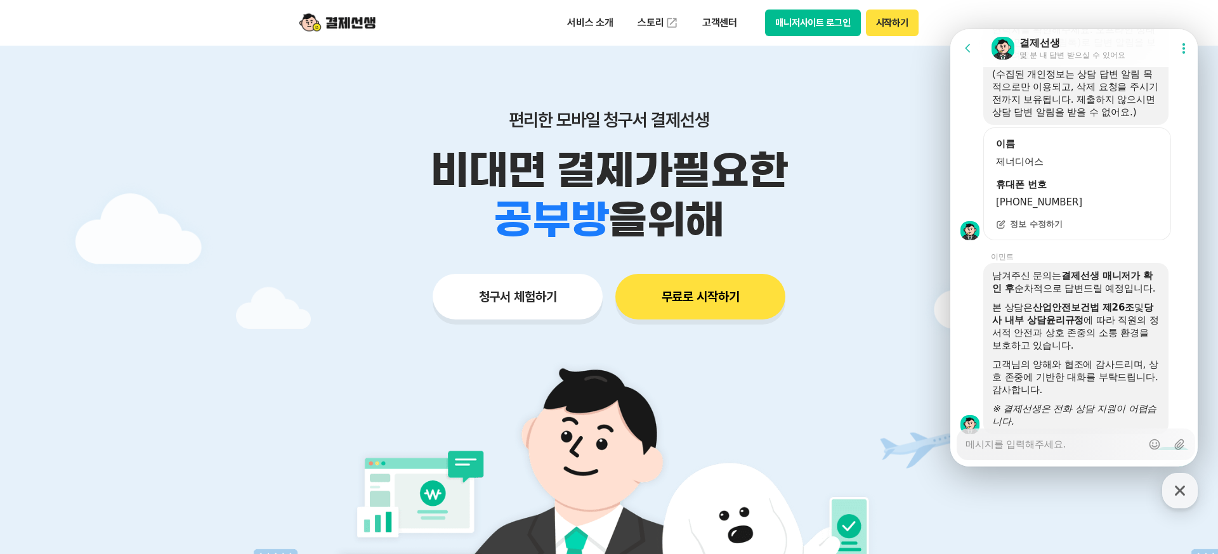
scroll to position [1788, 0]
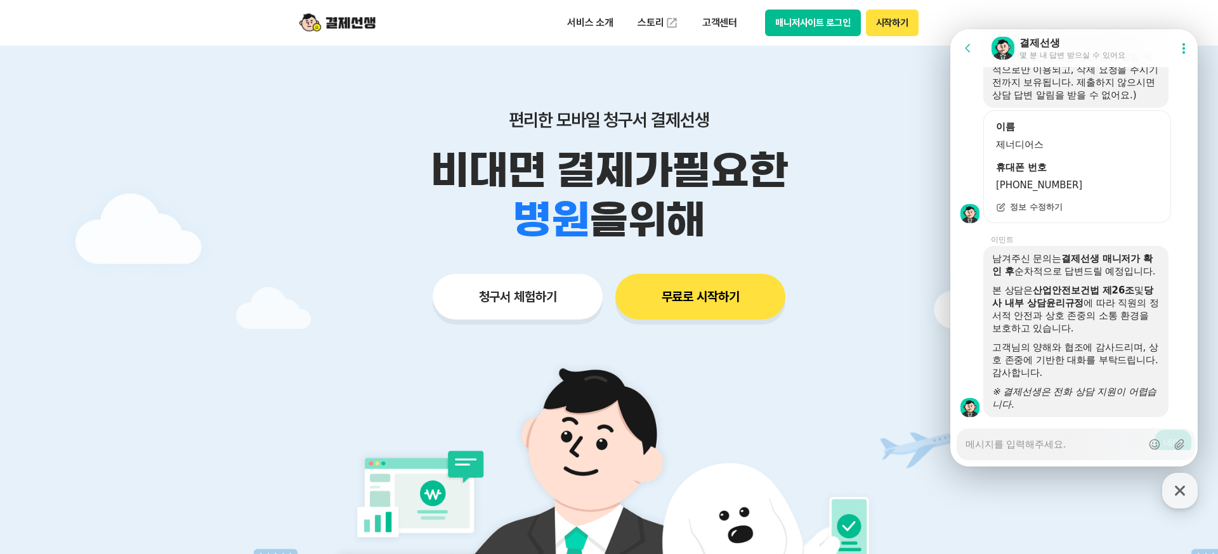
type textarea "x"
type textarea "ㅂ"
type textarea "x"
type textarea "버"
type textarea "x"
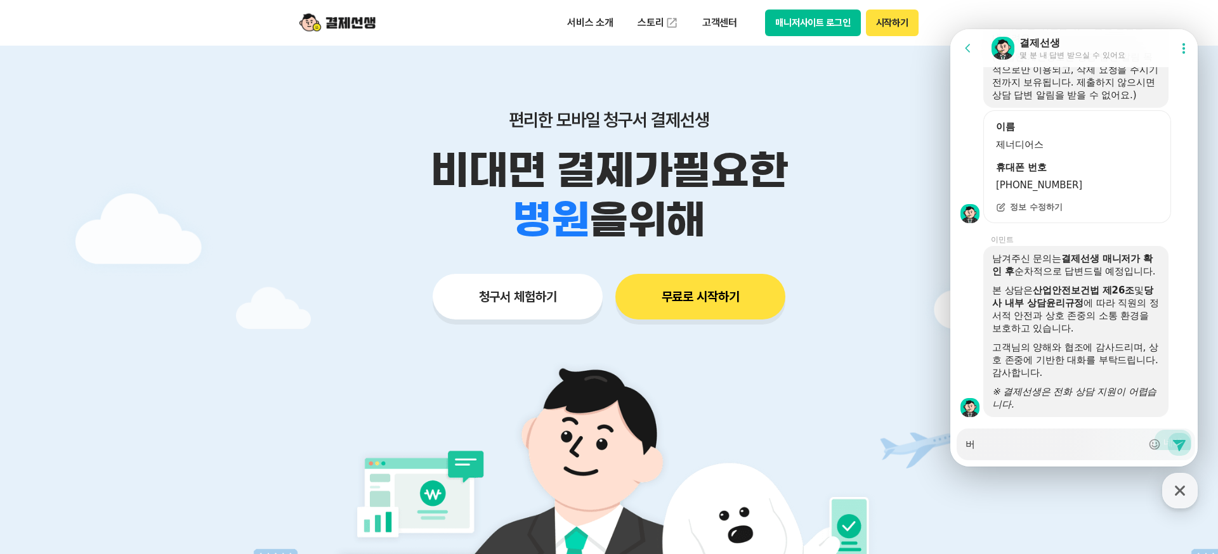
type textarea "법"
type textarea "x"
type textarea "법ㅇ"
type textarea "x"
type textarea "법이"
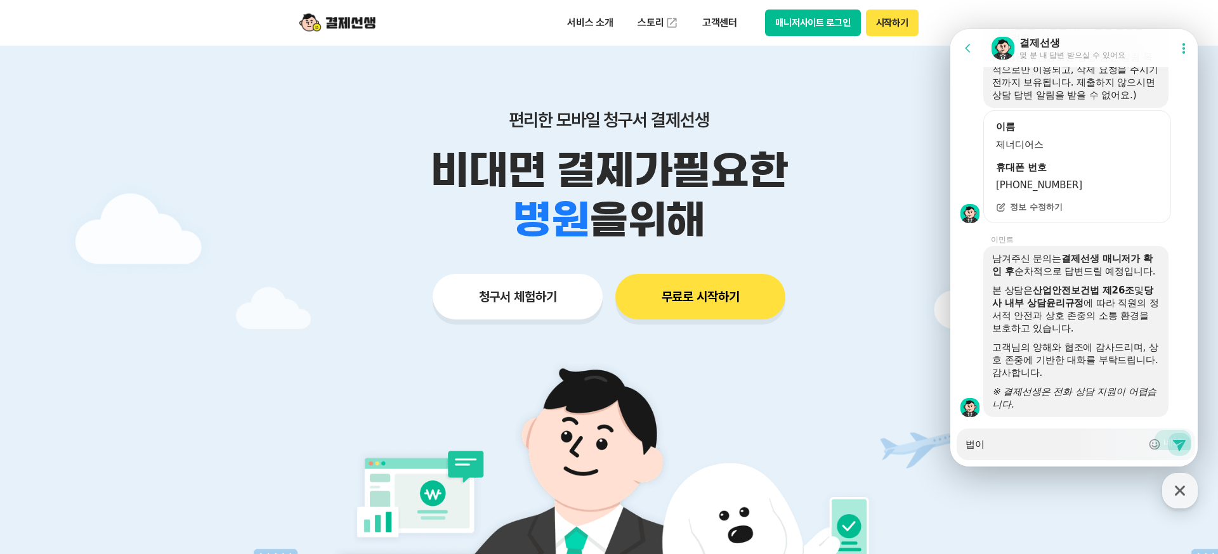
type textarea "x"
type textarea "법인"
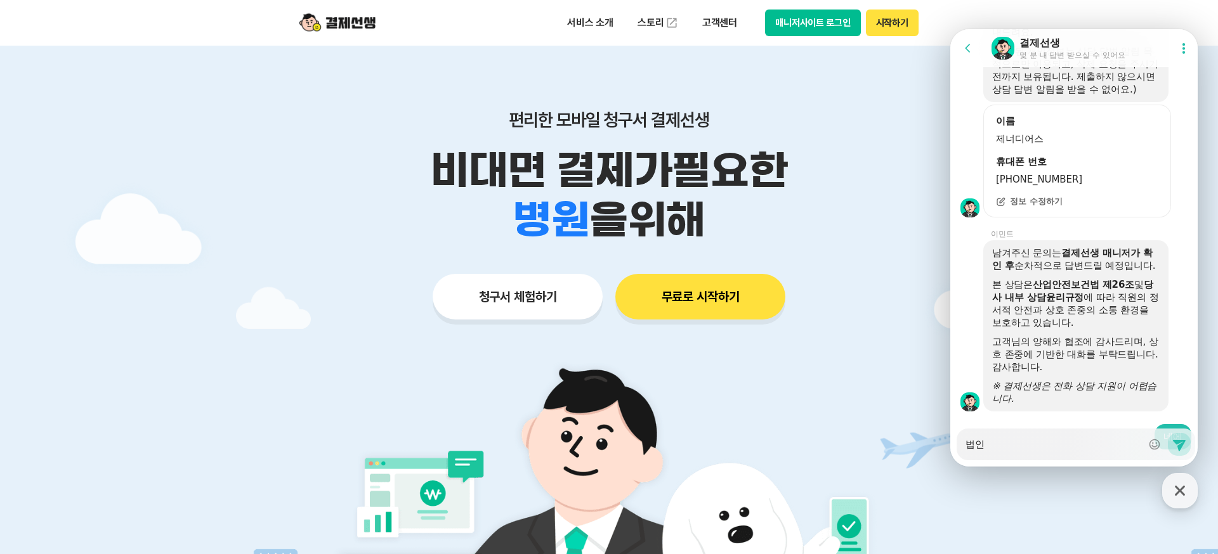
type textarea "x"
type textarea "법인ㅋ"
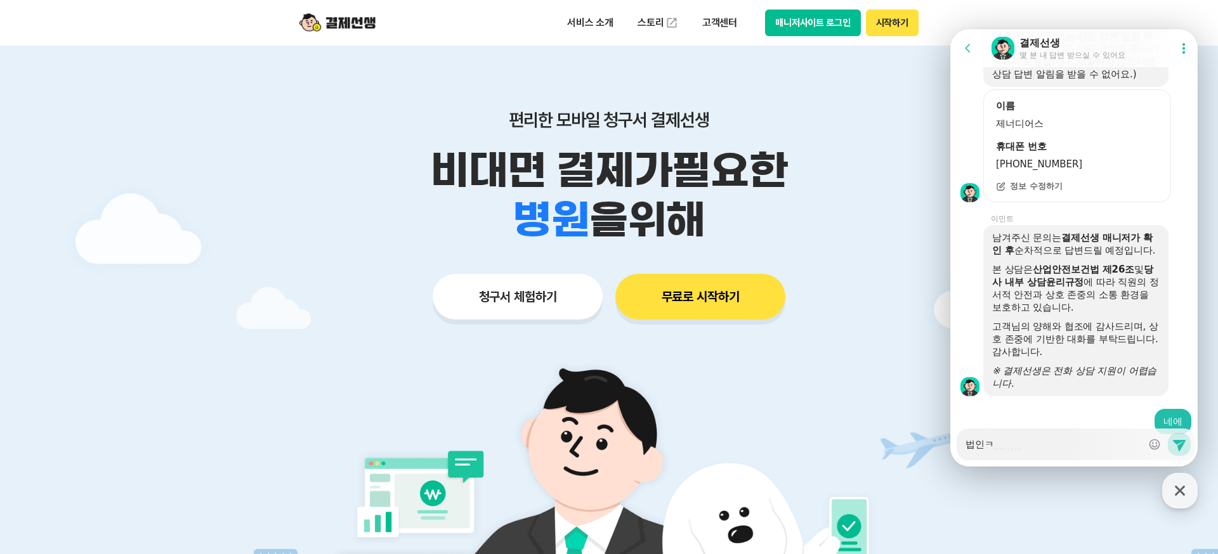
type textarea "x"
type textarea "법인카"
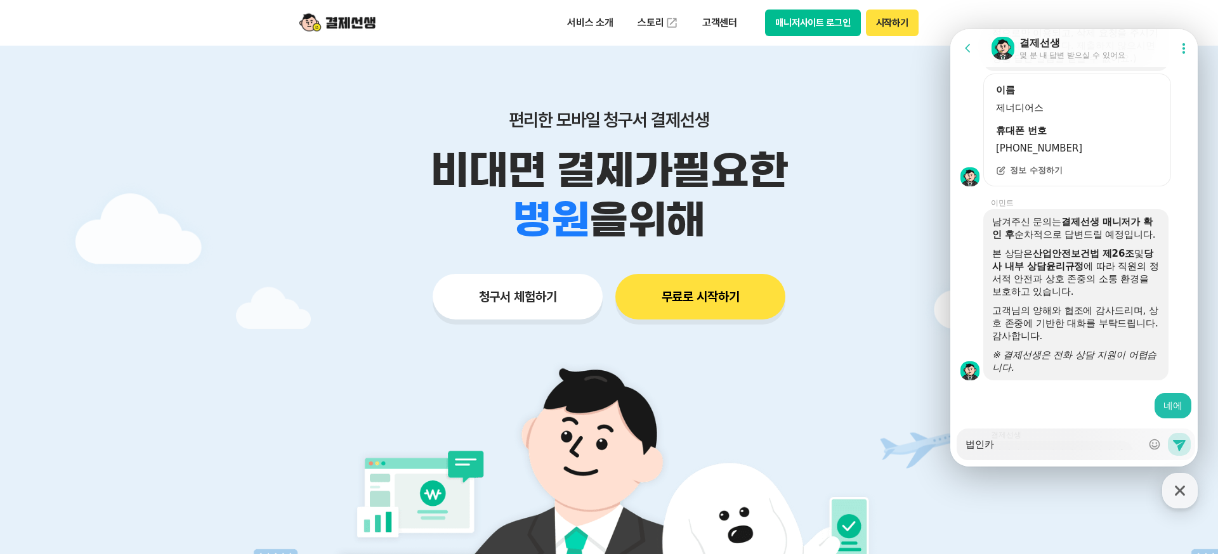
type textarea "x"
type textarea "법인칻"
type textarea "x"
type textarea "법인카드"
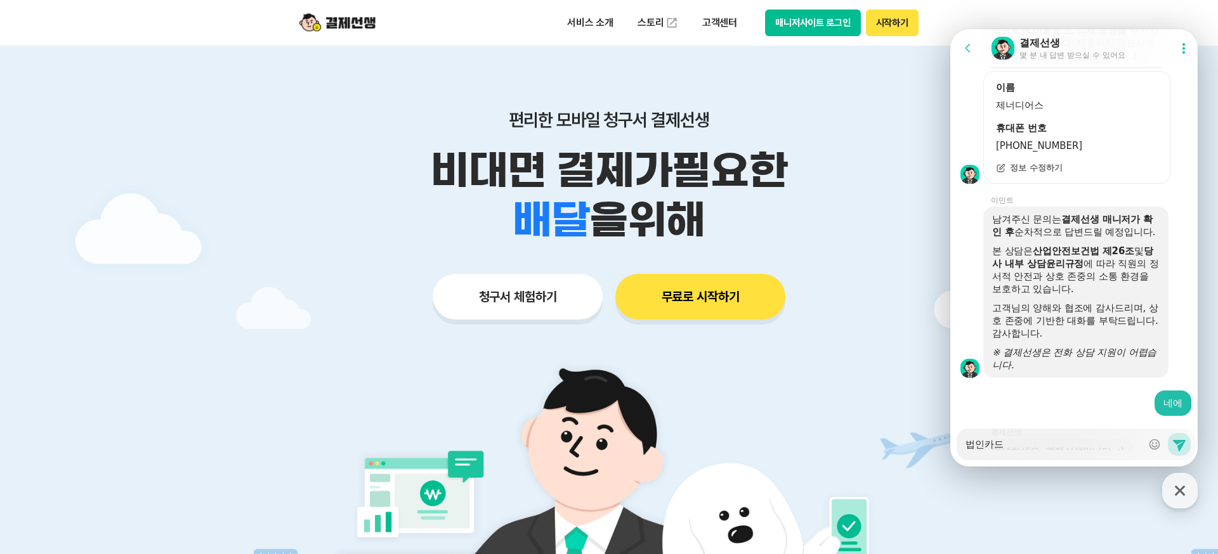
type textarea "x"
type textarea "ㄴ"
type textarea "x"
type textarea "네"
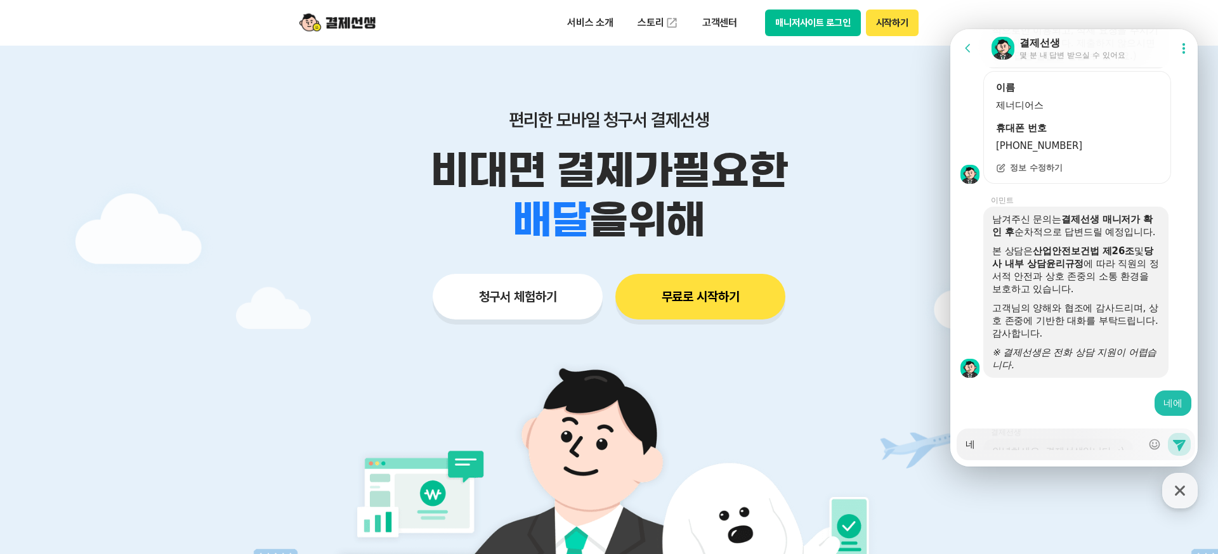
type textarea "x"
type textarea "넹"
type textarea "x"
type textarea "네에"
type textarea "x"
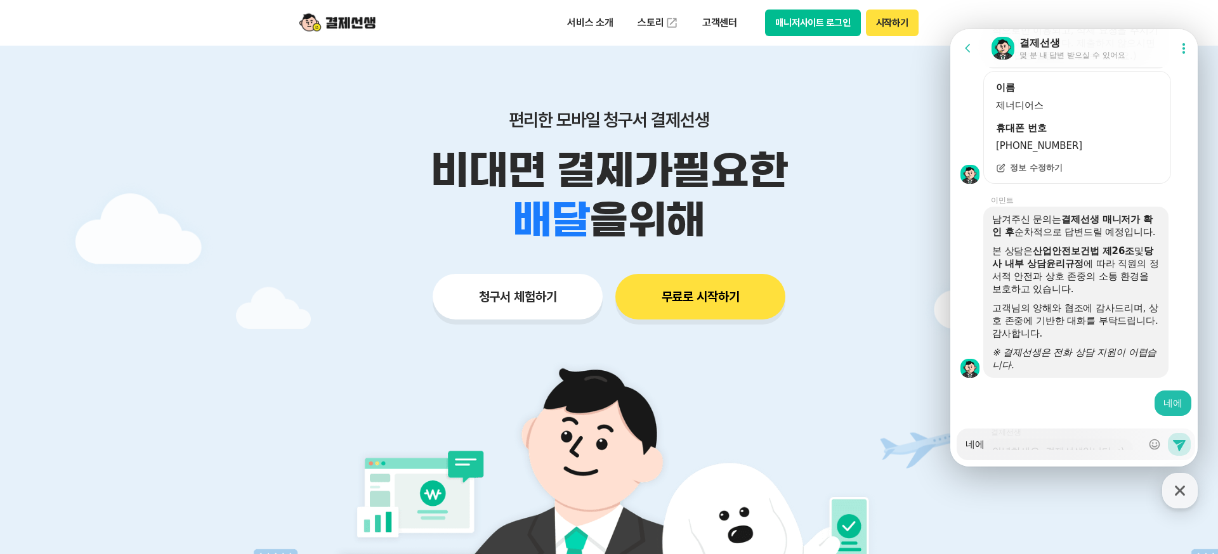
type textarea "[PERSON_NAME]"
type textarea "x"
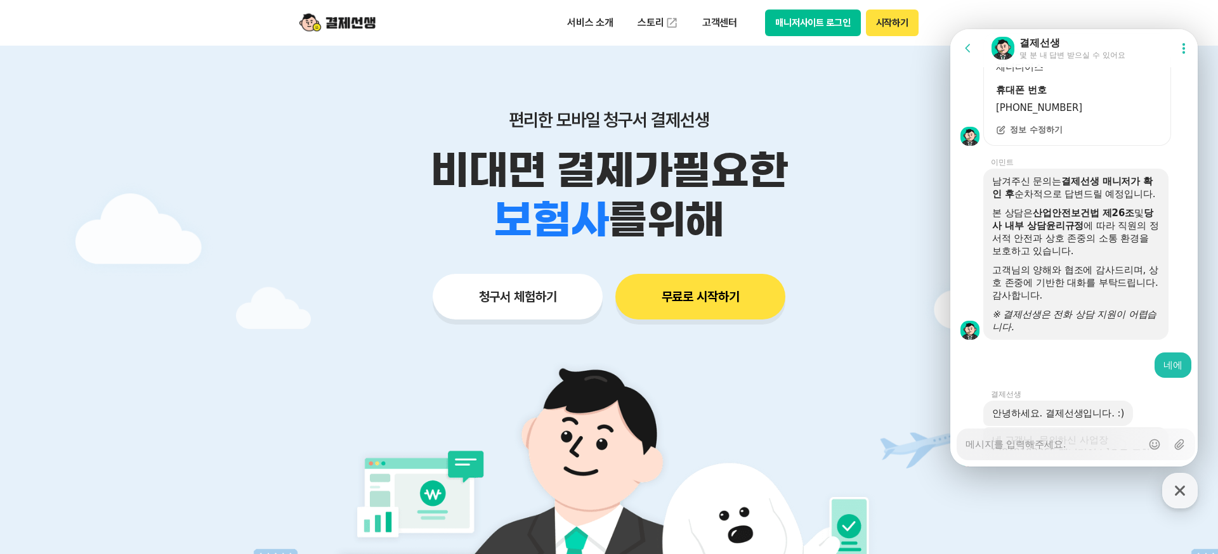
type textarea "x"
type textarea "ㅅ"
type textarea "x"
type textarea "서"
type textarea "x"
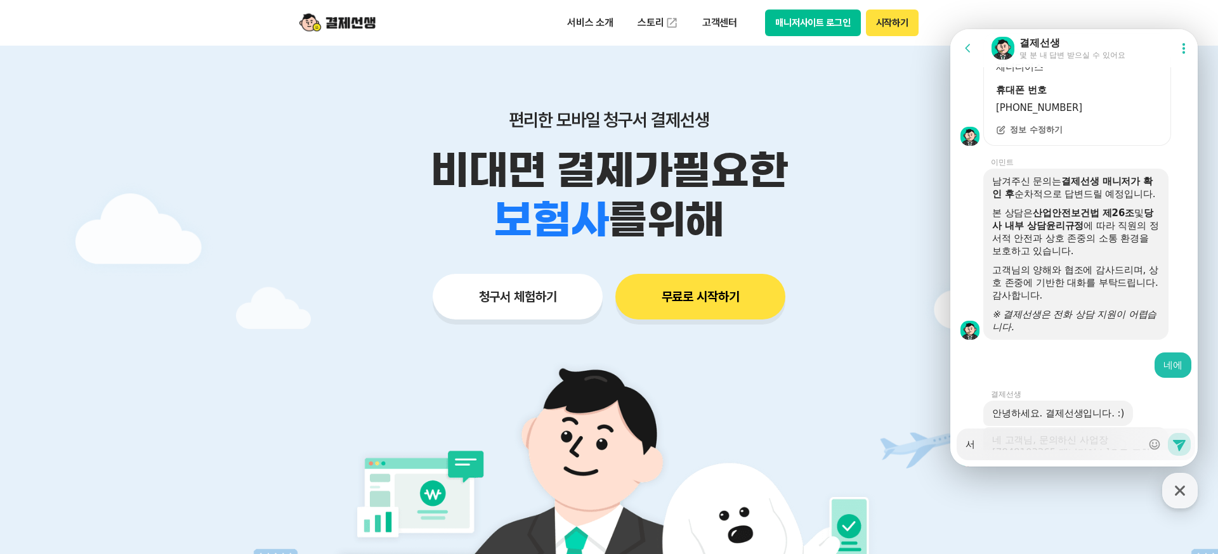
type textarea "선"
type textarea "x"
type textarea "선ㄱ"
type textarea "x"
type textarea "선겨"
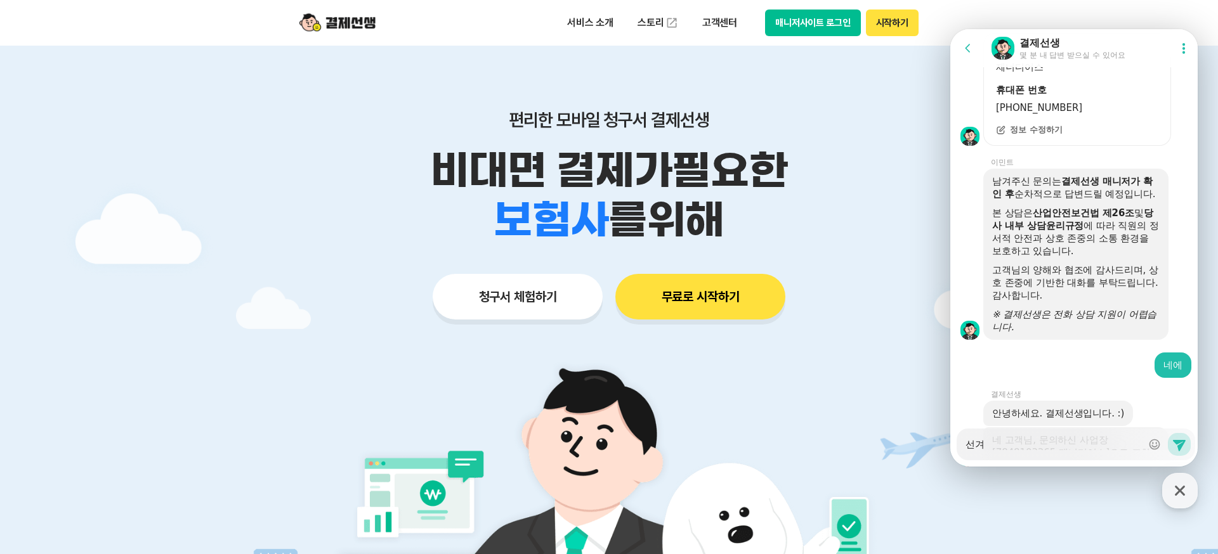
type textarea "x"
type textarea "선결"
type textarea "x"
type textarea "선결ㅈ"
type textarea "x"
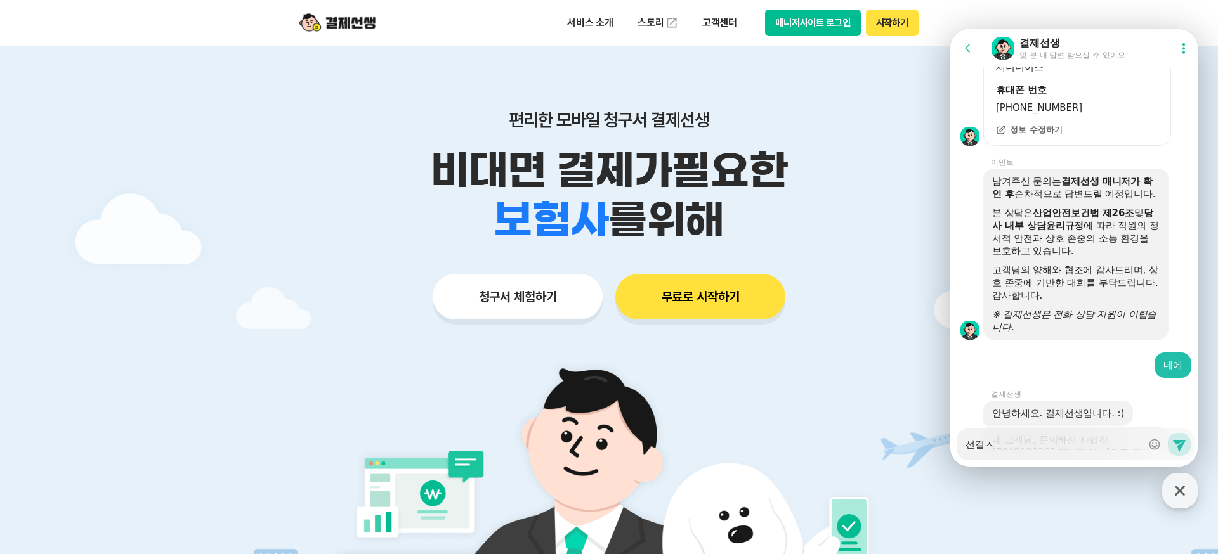
type textarea "선결제"
type textarea "x"
type textarea "선결제로"
type textarea "x"
type textarea "선결제로"
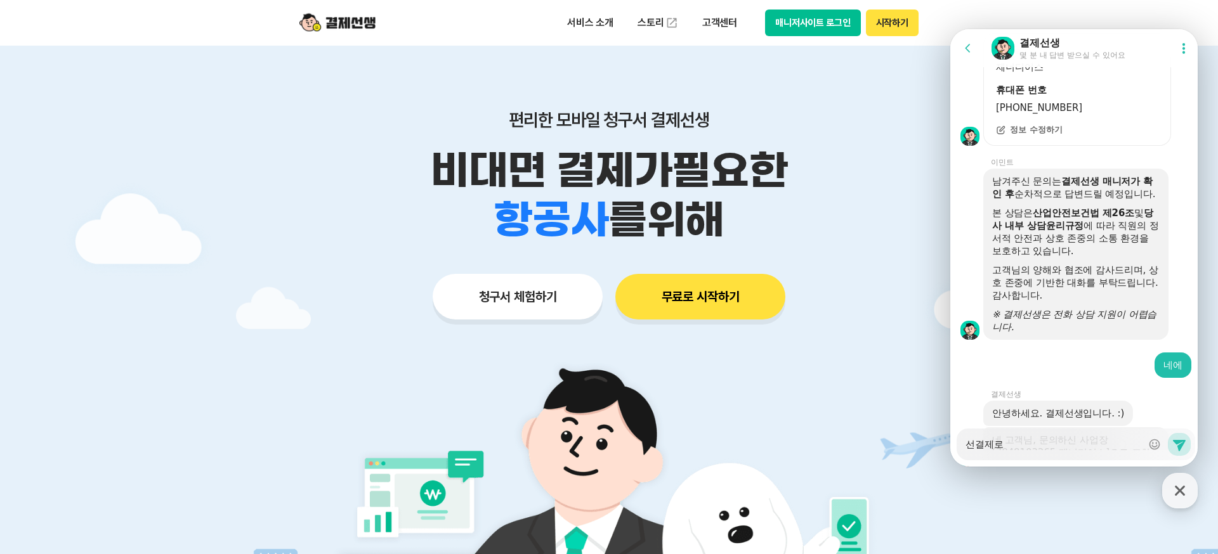
type textarea "x"
type textarea "선결제로 ㅅ"
type textarea "x"
type textarea "선결제로 사"
type textarea "x"
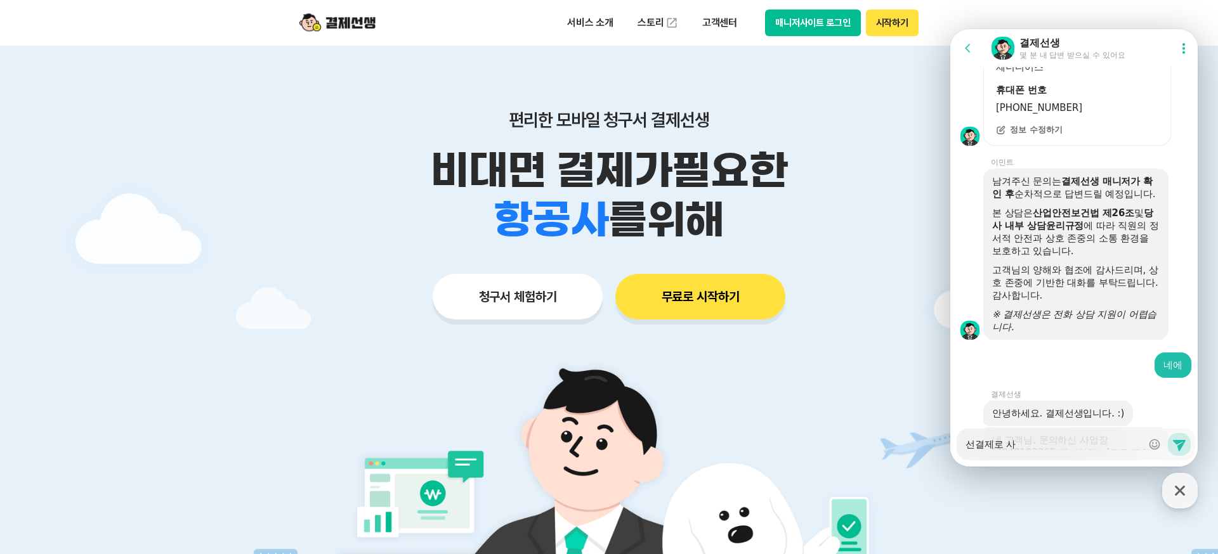
type textarea "선결제로 상"
type textarea "x"
type textarea "선결제로 사용"
type textarea "x"
type textarea "선결제로 사용ㅎ"
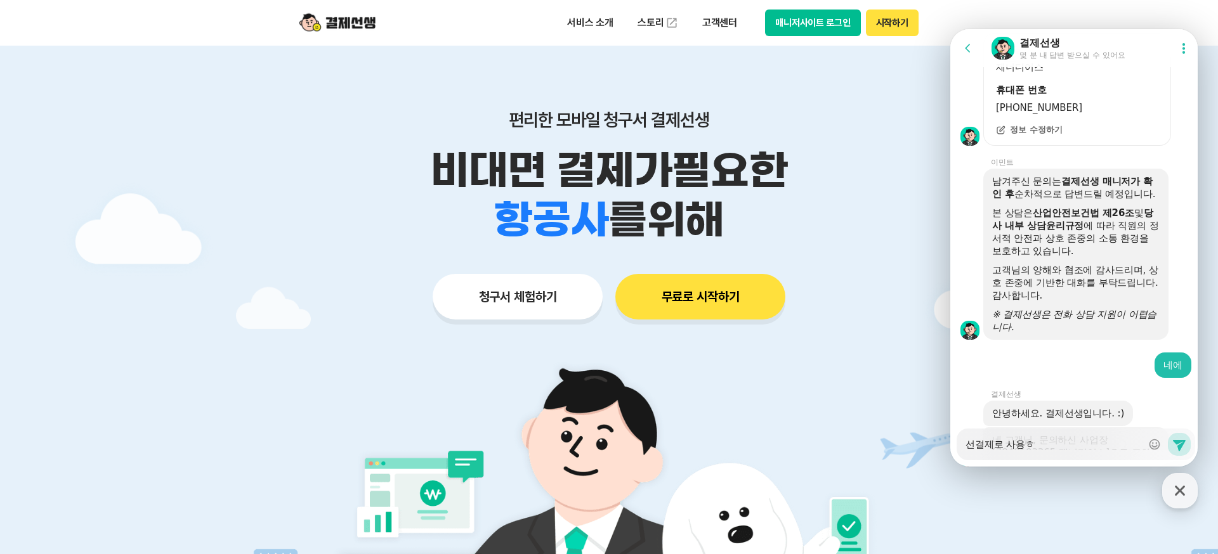
type textarea "x"
type textarea "선결제로 사용하"
type textarea "x"
type textarea "선결제로 사용할"
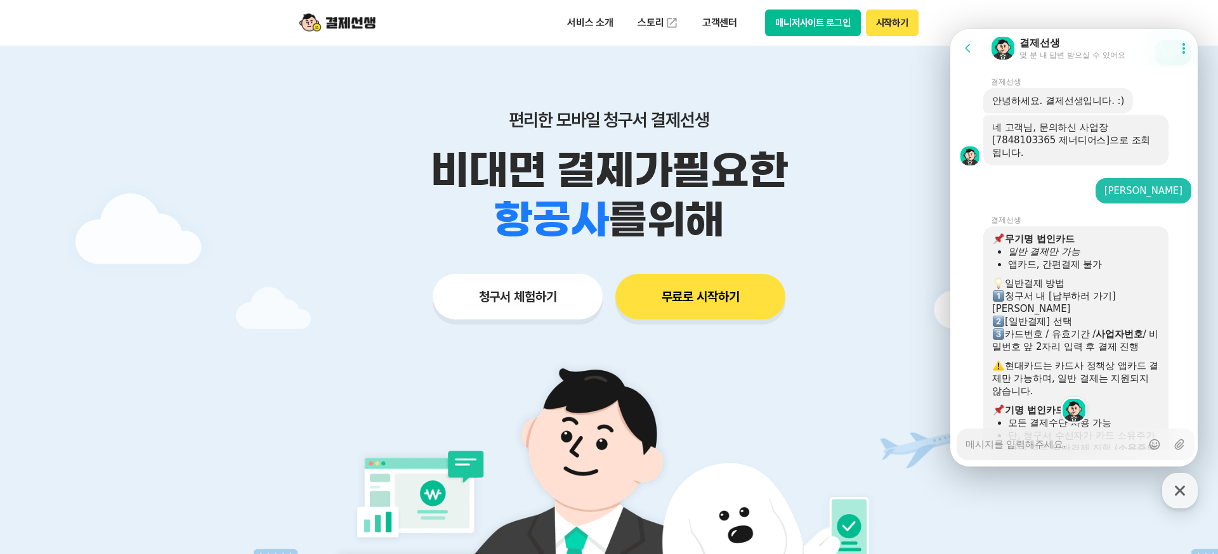
scroll to position [2352, 0]
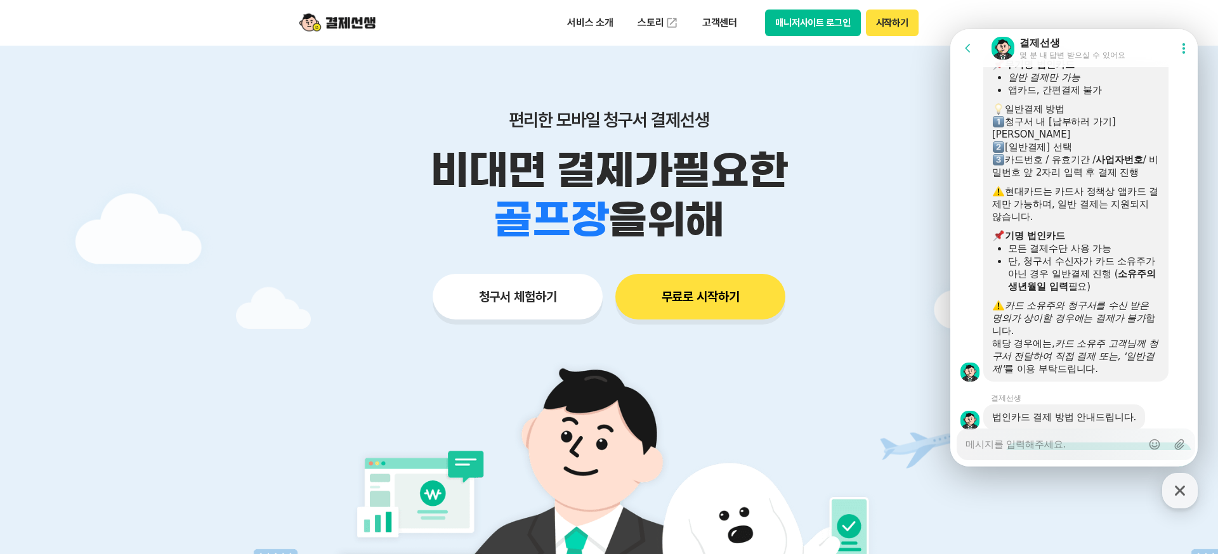
click at [549, 442] on textarea "Messenger Input Textarea" at bounding box center [1054, 441] width 176 height 22
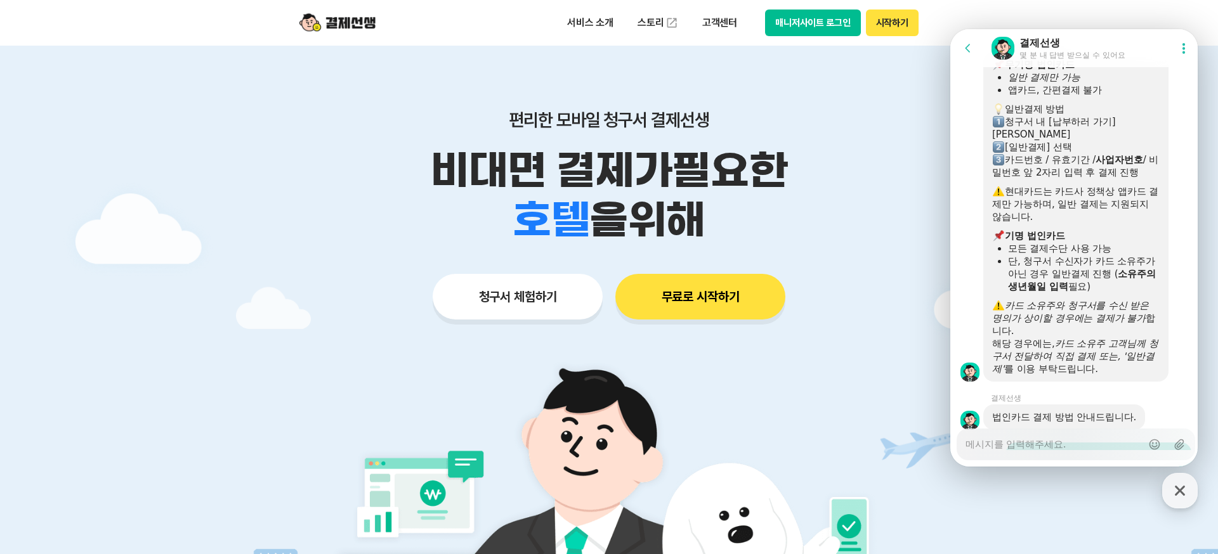
scroll to position [2391, 0]
